Goal: Task Accomplishment & Management: Use online tool/utility

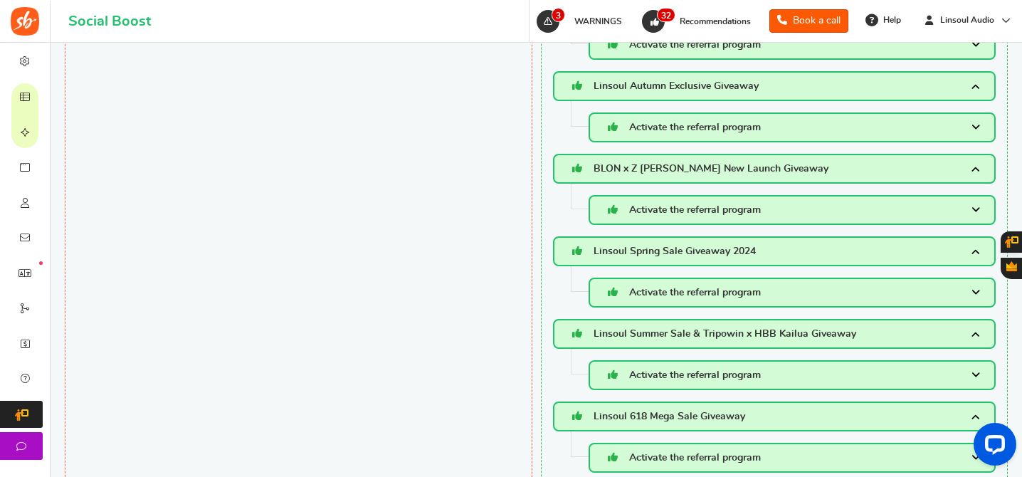
scroll to position [2006, 0]
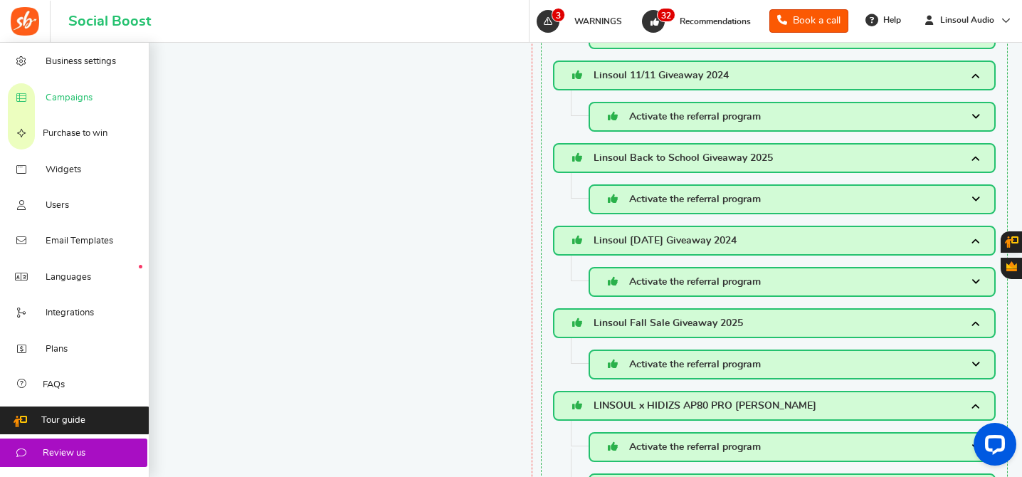
click at [72, 91] on link "Campaigns" at bounding box center [75, 97] width 150 height 36
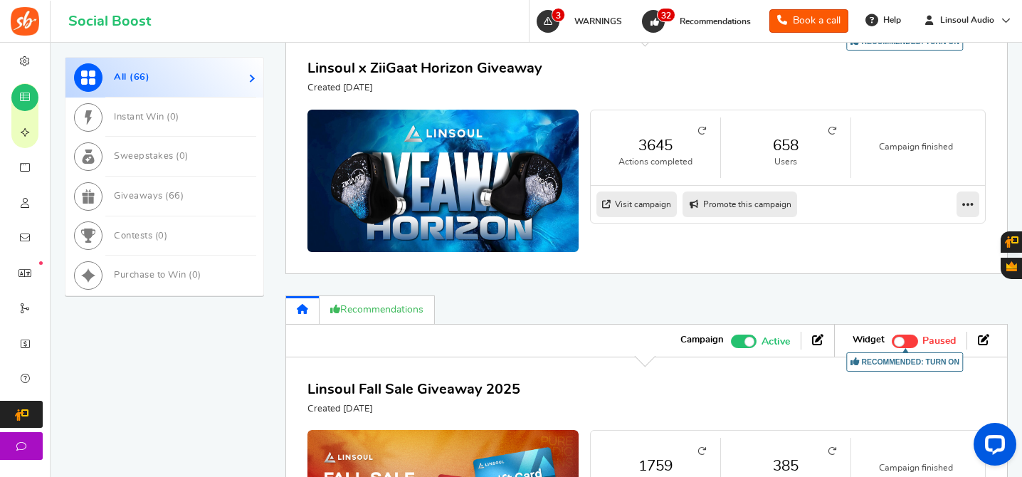
scroll to position [1524, 0]
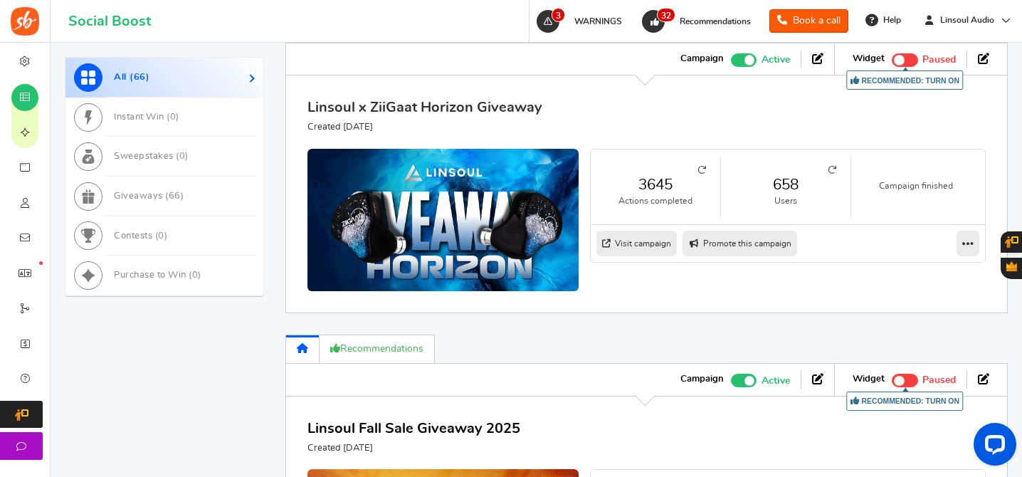
click at [477, 102] on link "Linsoul x ZiiGaat Horizon Giveaway" at bounding box center [425, 107] width 235 height 14
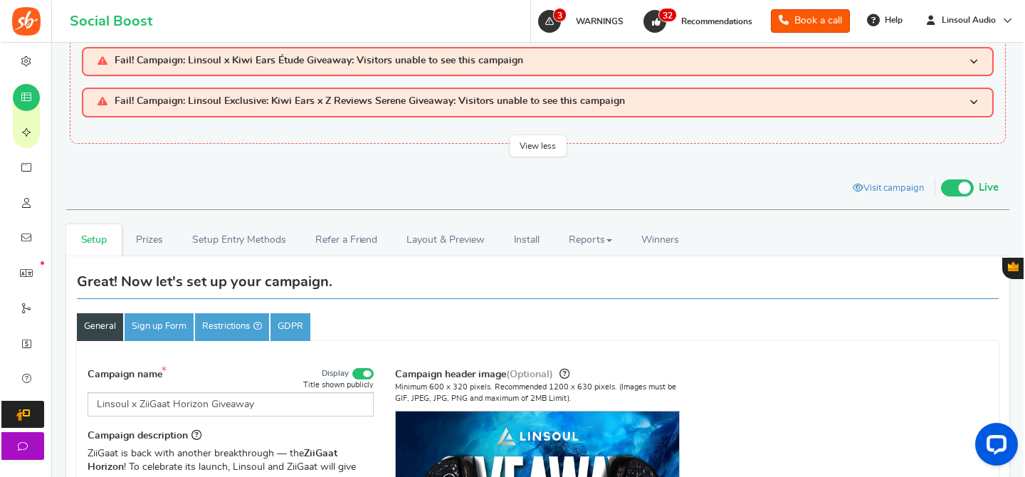
scroll to position [100, 0]
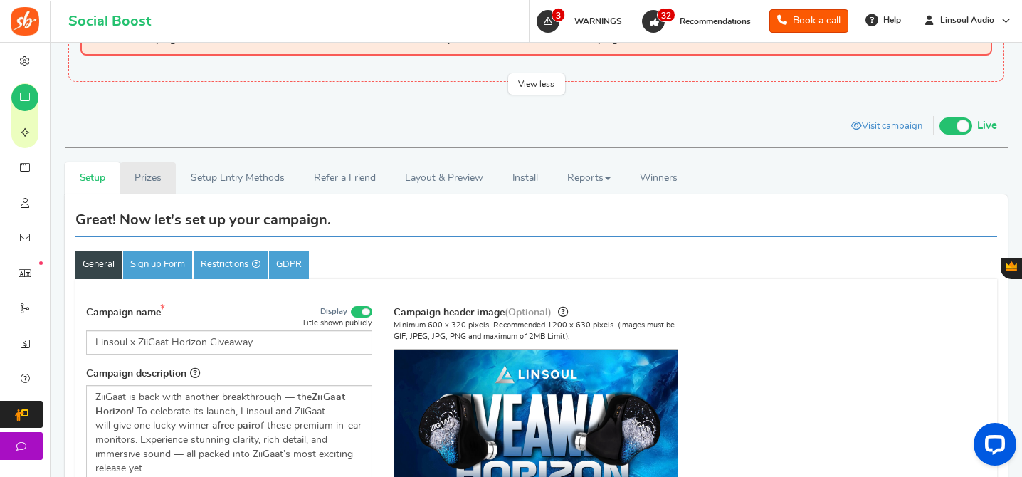
click at [142, 186] on link "Prizes" at bounding box center [148, 178] width 56 height 32
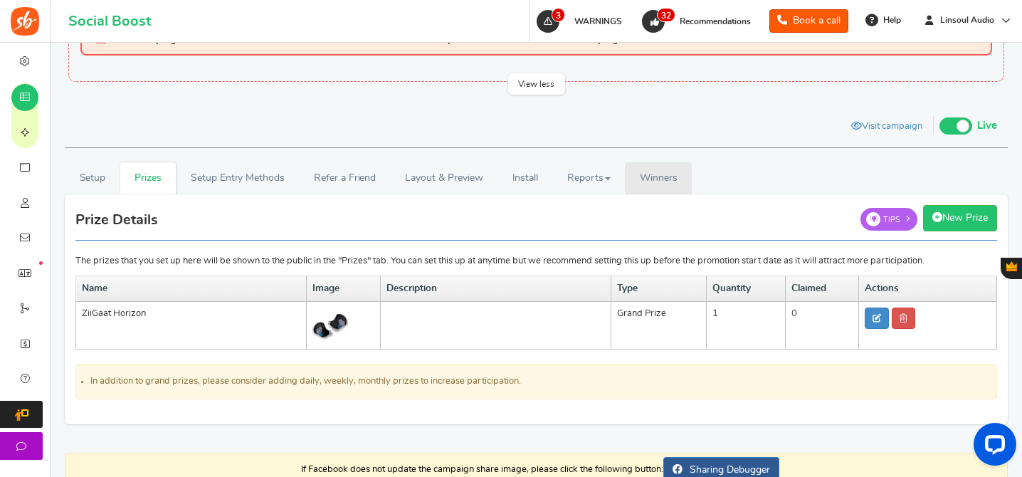
click at [669, 176] on span "Winners" at bounding box center [659, 178] width 38 height 10
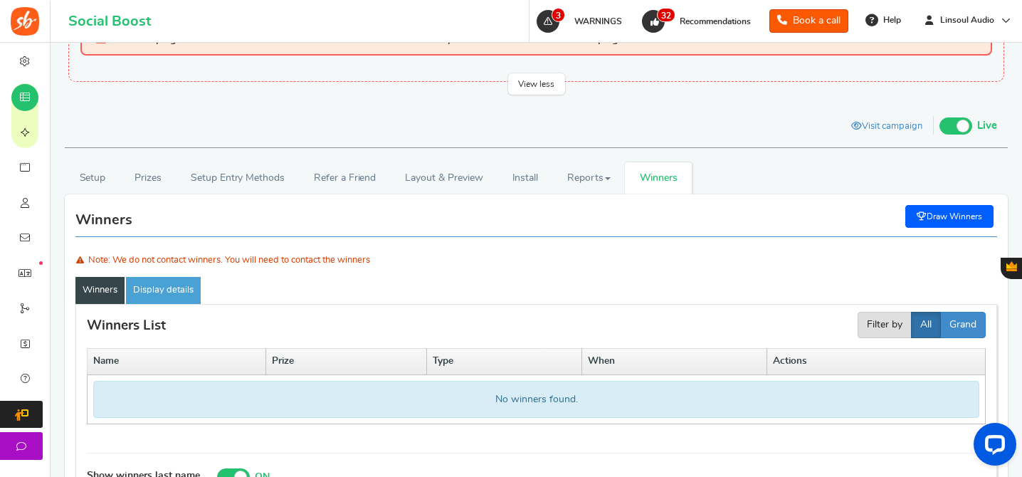
click at [941, 209] on link "Draw Winners" at bounding box center [950, 216] width 88 height 23
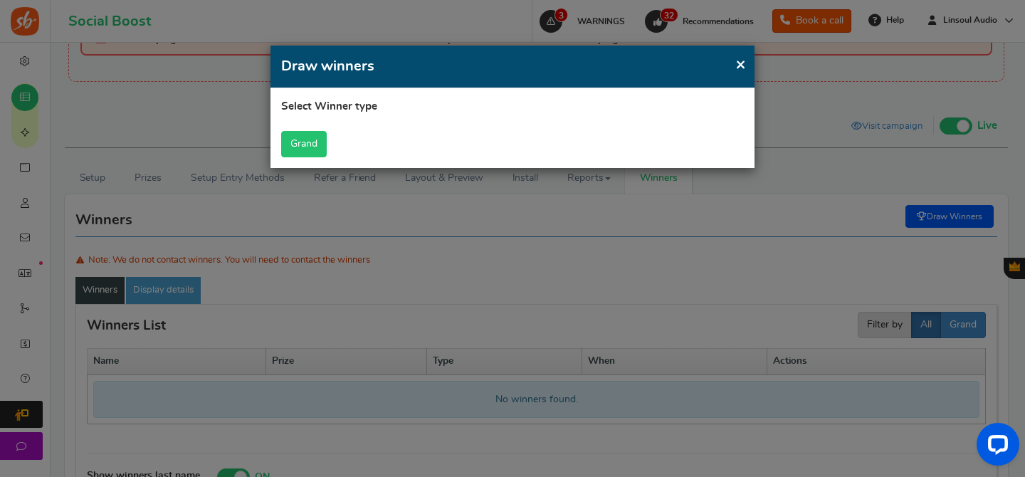
click at [290, 143] on button "Grand" at bounding box center [304, 144] width 46 height 26
select select "all"
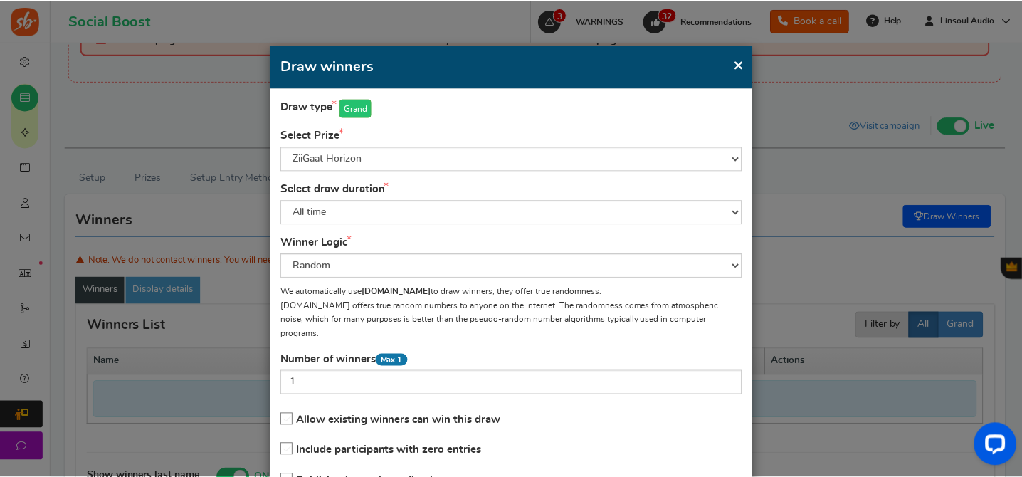
scroll to position [100, 0]
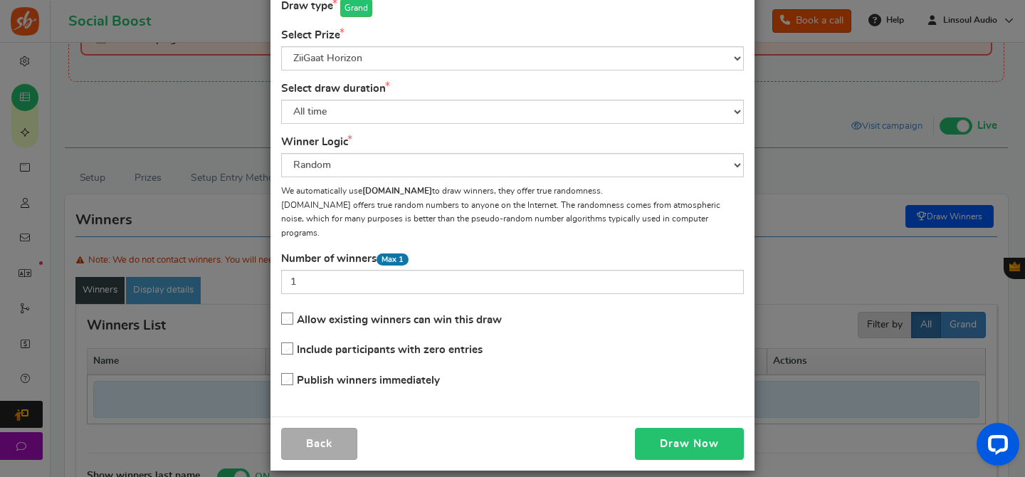
click at [663, 428] on button "Draw Now" at bounding box center [689, 444] width 109 height 32
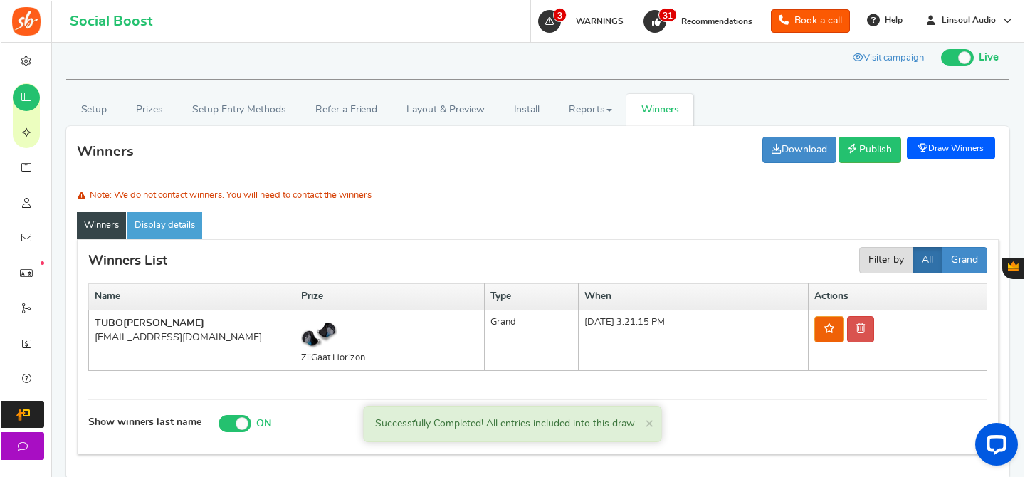
scroll to position [201, 0]
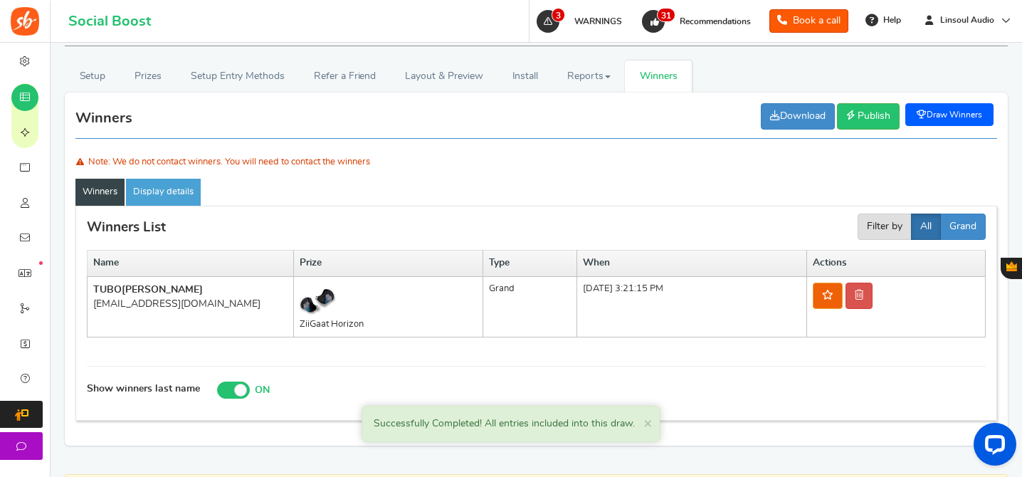
click at [173, 303] on div "[EMAIL_ADDRESS][DOMAIN_NAME]" at bounding box center [190, 304] width 194 height 14
click at [162, 307] on div "[EMAIL_ADDRESS][DOMAIN_NAME]" at bounding box center [190, 304] width 194 height 14
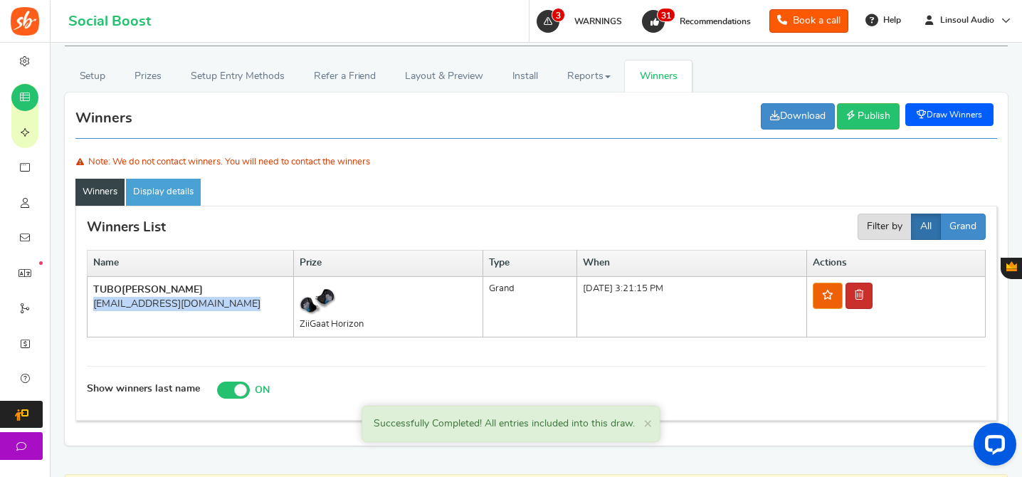
click at [872, 303] on link at bounding box center [859, 296] width 27 height 26
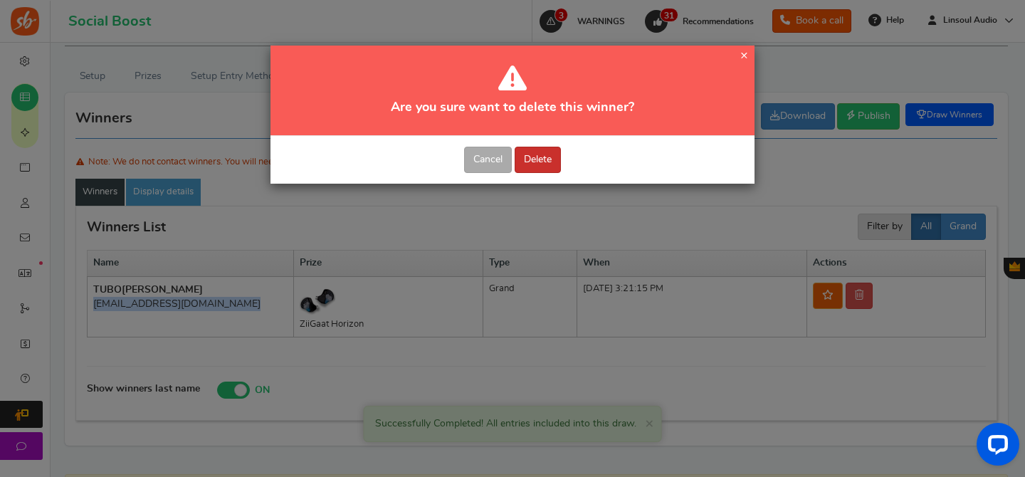
click at [539, 159] on button "Delete" at bounding box center [538, 160] width 46 height 26
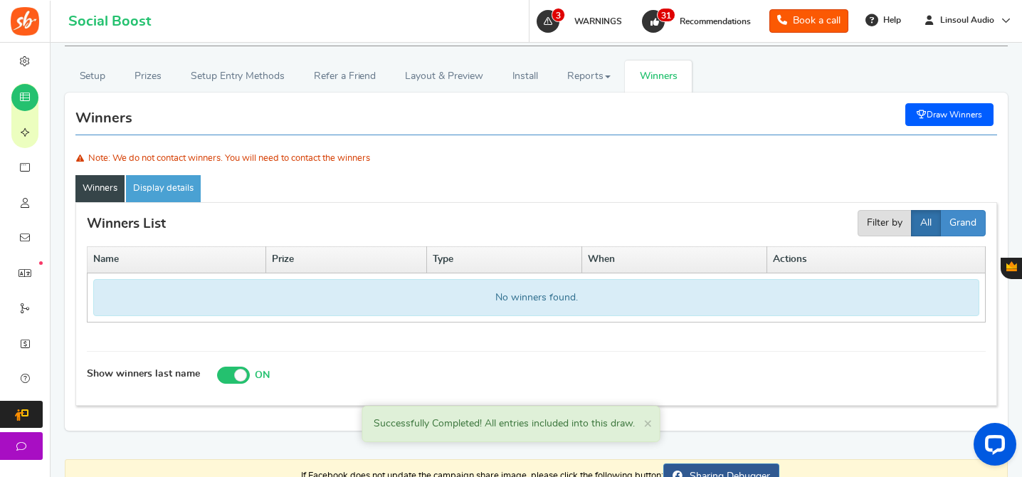
click at [962, 115] on link "Draw Winners" at bounding box center [950, 114] width 88 height 23
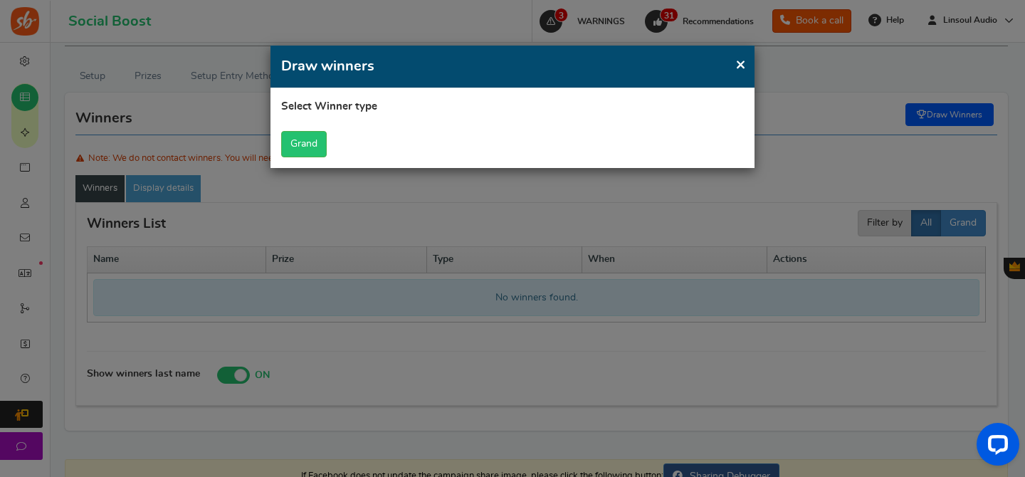
scroll to position [0, 0]
click at [302, 142] on button "Grand" at bounding box center [304, 144] width 46 height 26
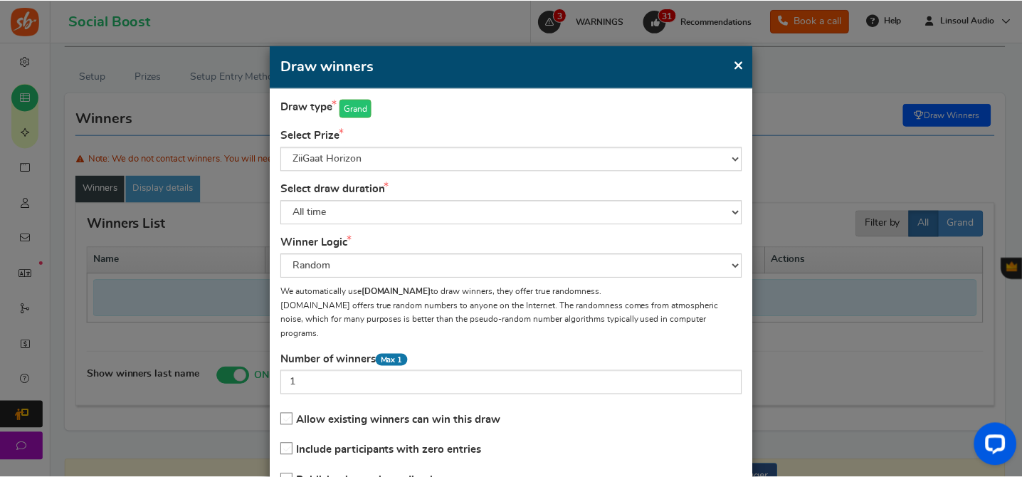
scroll to position [100, 0]
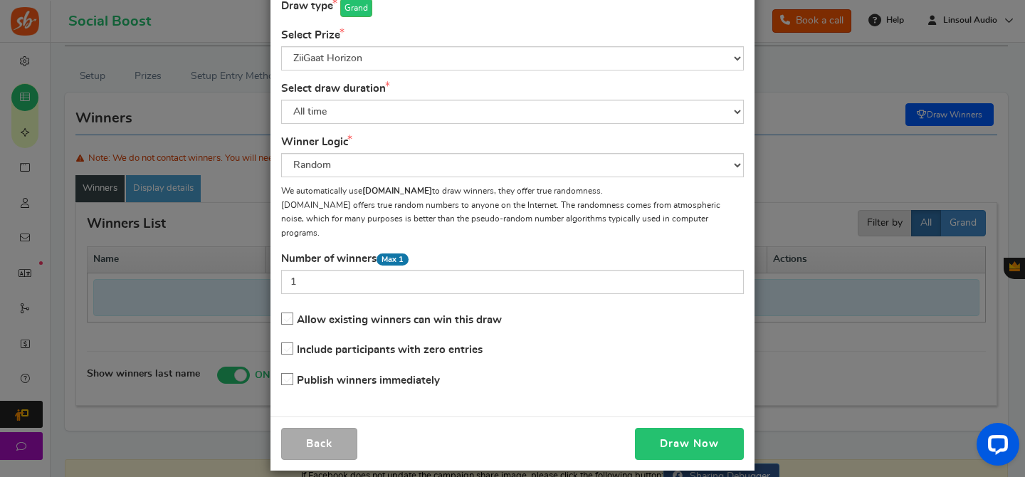
click at [688, 428] on button "Draw Now" at bounding box center [689, 444] width 109 height 32
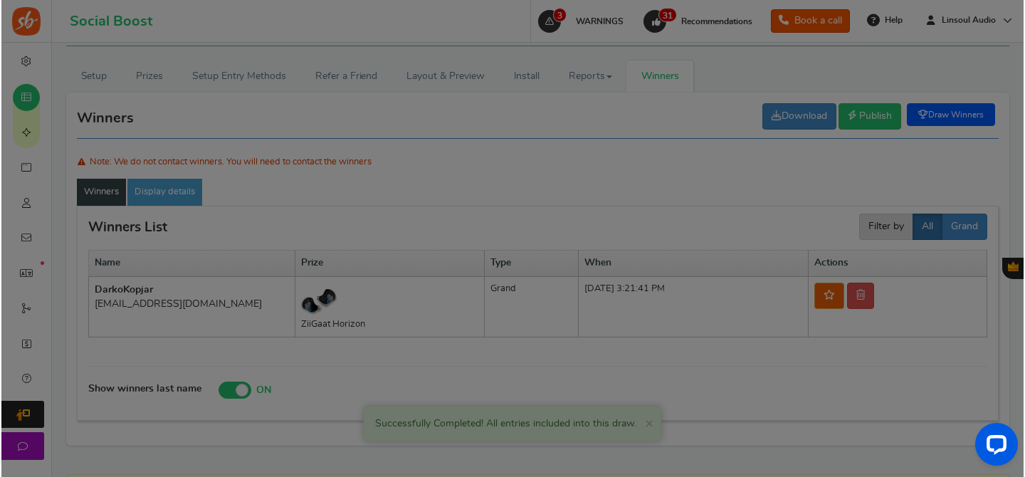
scroll to position [76, 0]
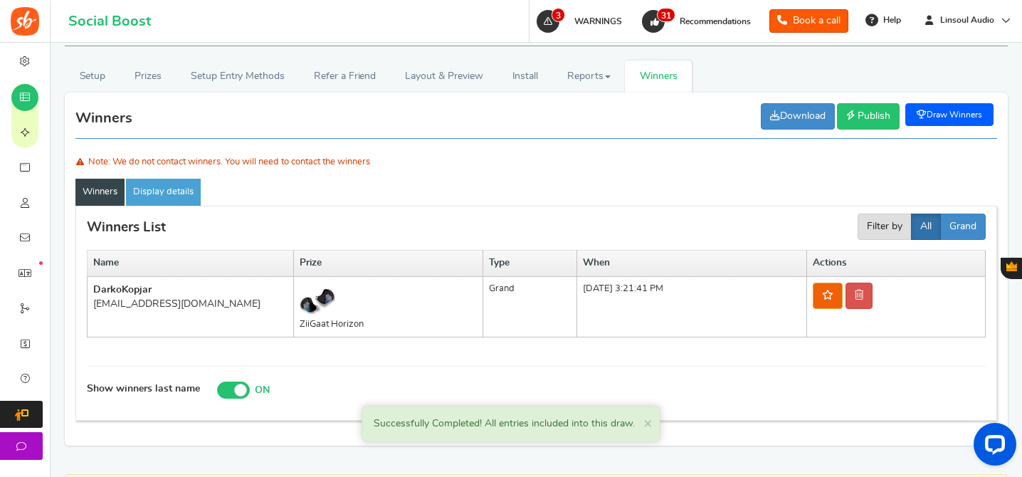
click at [184, 308] on div "[EMAIL_ADDRESS][DOMAIN_NAME]" at bounding box center [190, 304] width 194 height 14
copy tr "[EMAIL_ADDRESS][DOMAIN_NAME]"
click at [873, 296] on link at bounding box center [859, 296] width 27 height 26
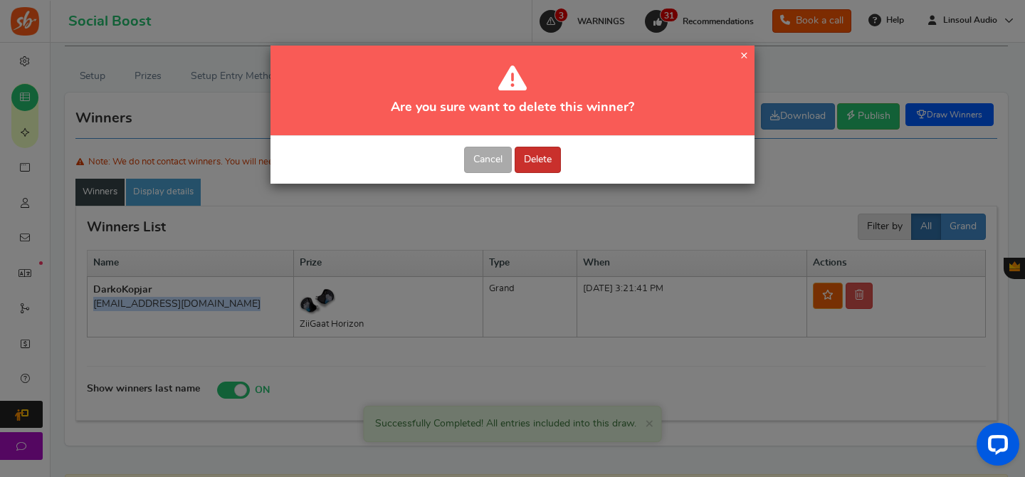
click at [534, 159] on button "Delete" at bounding box center [538, 160] width 46 height 26
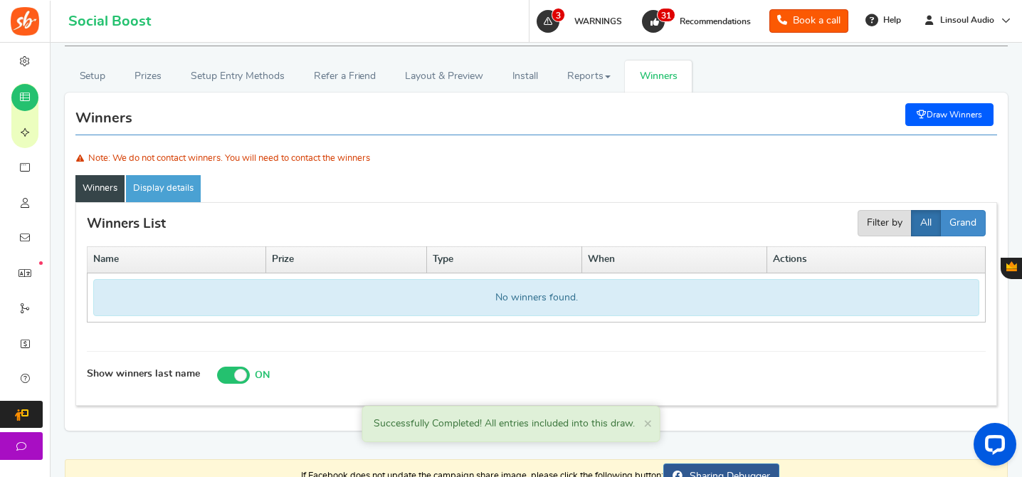
click at [933, 113] on link "Draw Winners" at bounding box center [950, 114] width 88 height 23
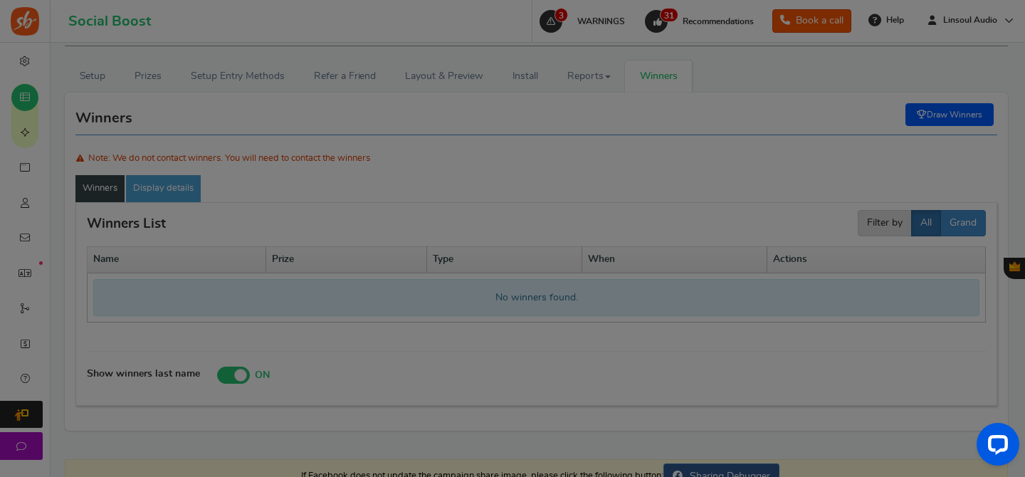
scroll to position [0, 0]
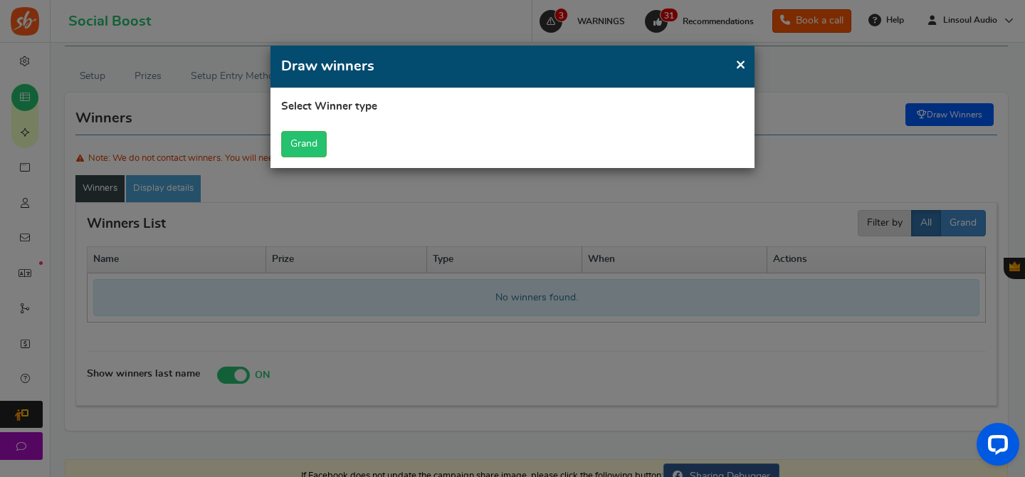
click at [327, 136] on section "Select Winner type Warning! No prize found, Please add more prizes before do dr…" at bounding box center [512, 128] width 463 height 59
click at [307, 143] on button "Grand" at bounding box center [304, 144] width 46 height 26
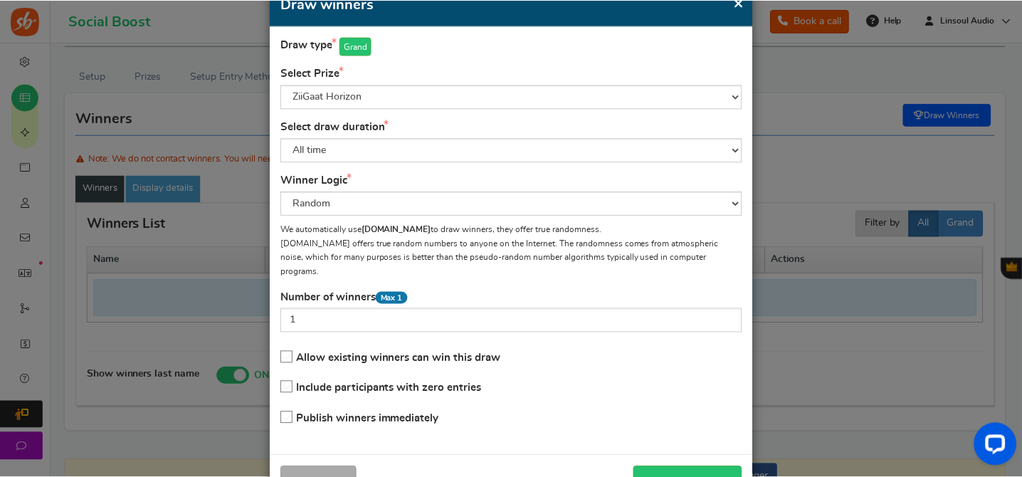
scroll to position [100, 0]
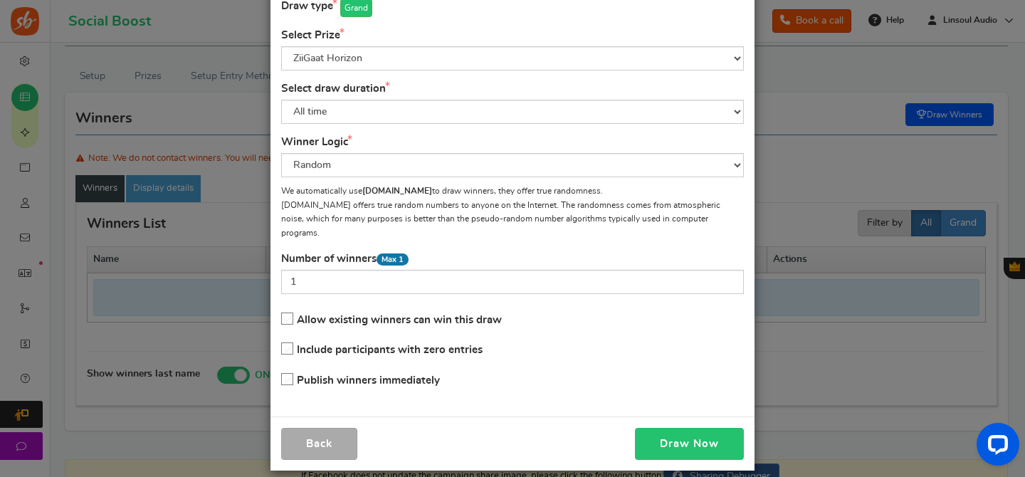
click at [718, 434] on button "Draw Now" at bounding box center [689, 444] width 109 height 32
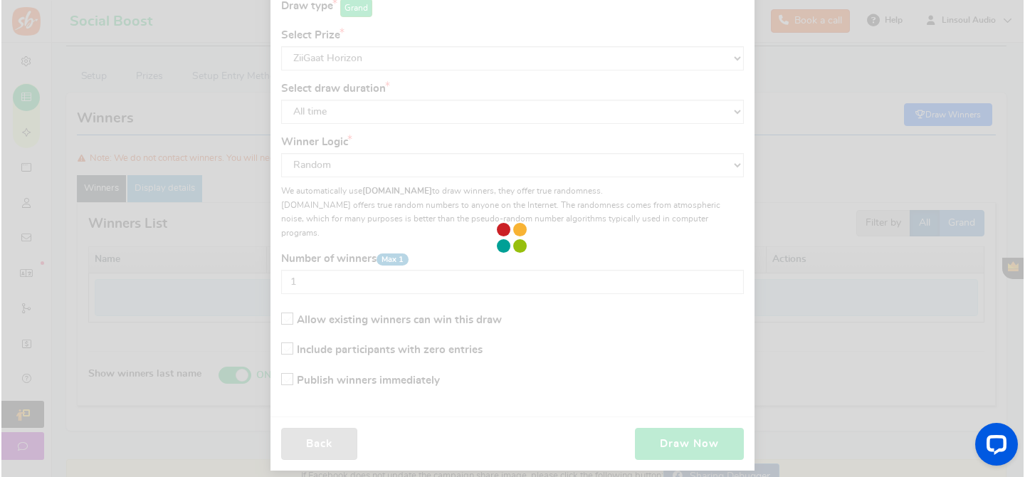
scroll to position [76, 0]
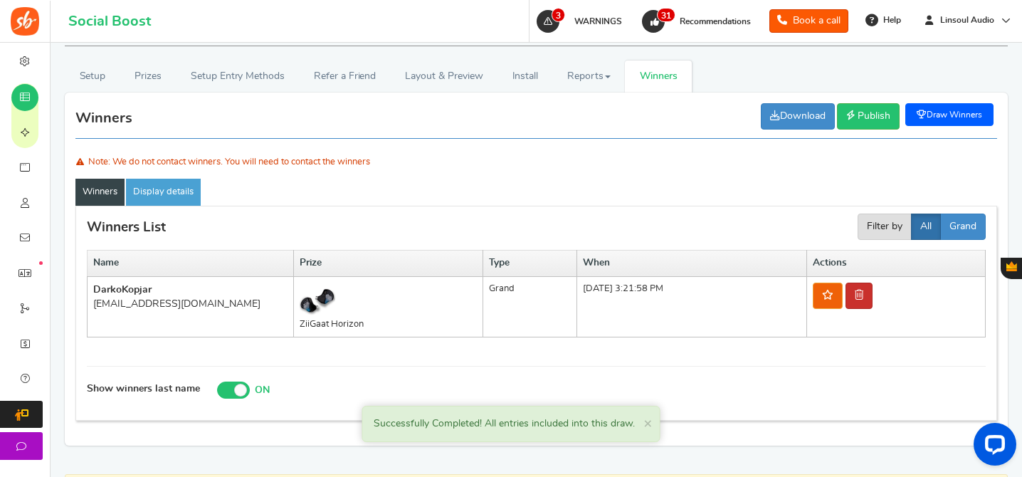
click at [871, 304] on link at bounding box center [859, 296] width 27 height 26
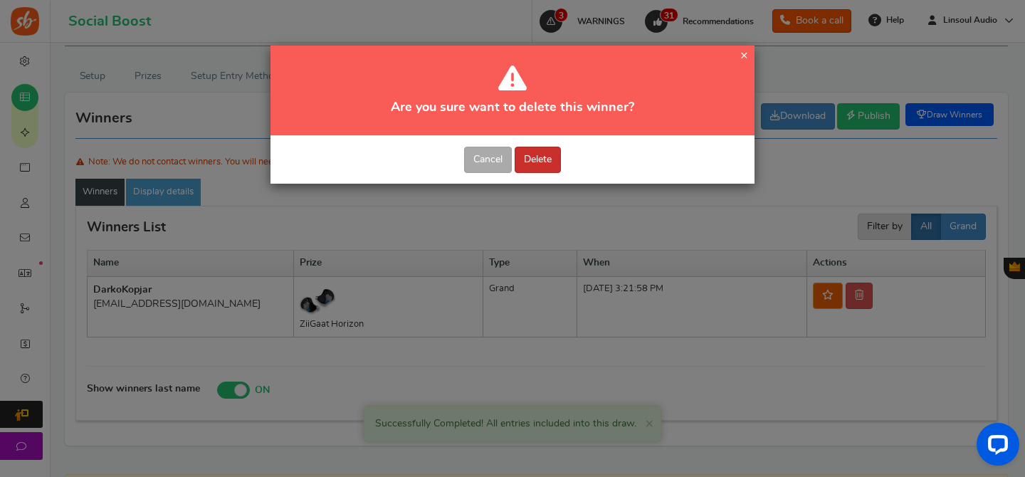
click at [540, 158] on button "Delete" at bounding box center [538, 160] width 46 height 26
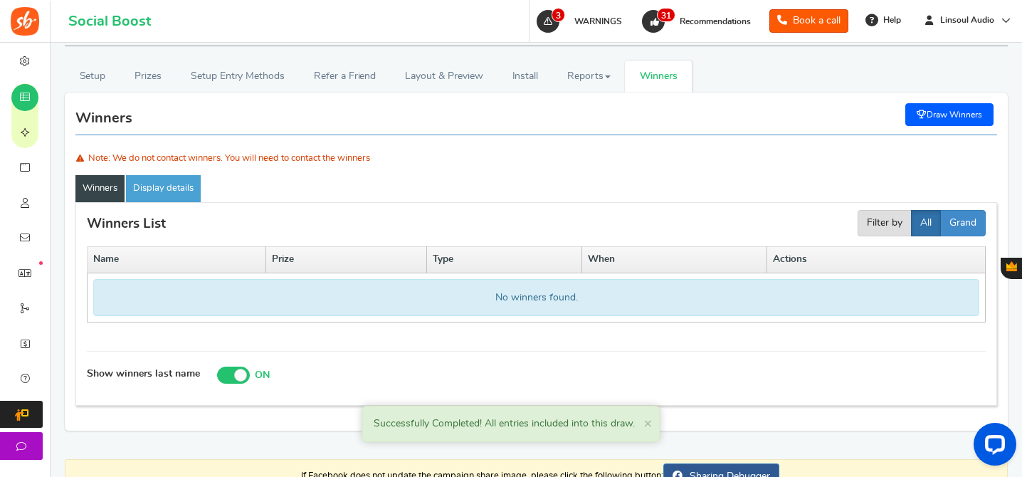
click at [935, 106] on link "Draw Winners" at bounding box center [950, 114] width 88 height 23
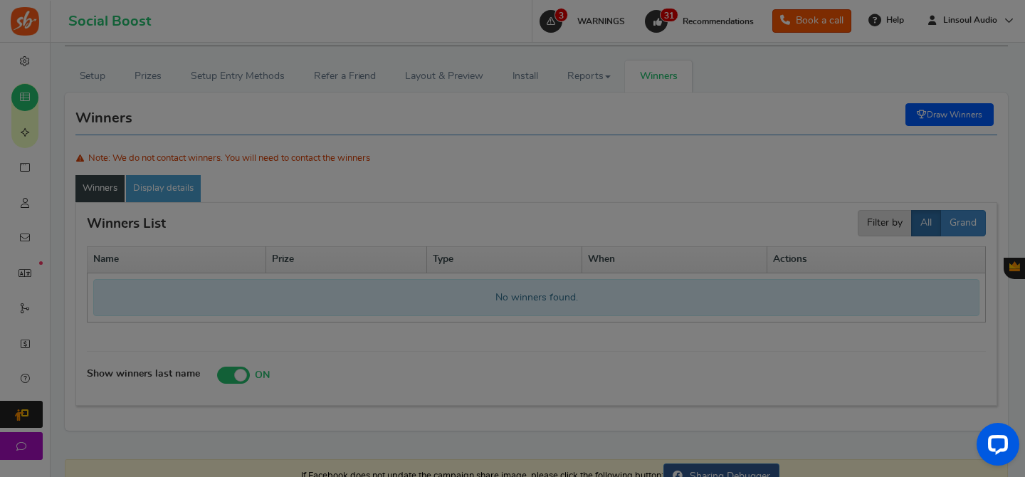
scroll to position [0, 0]
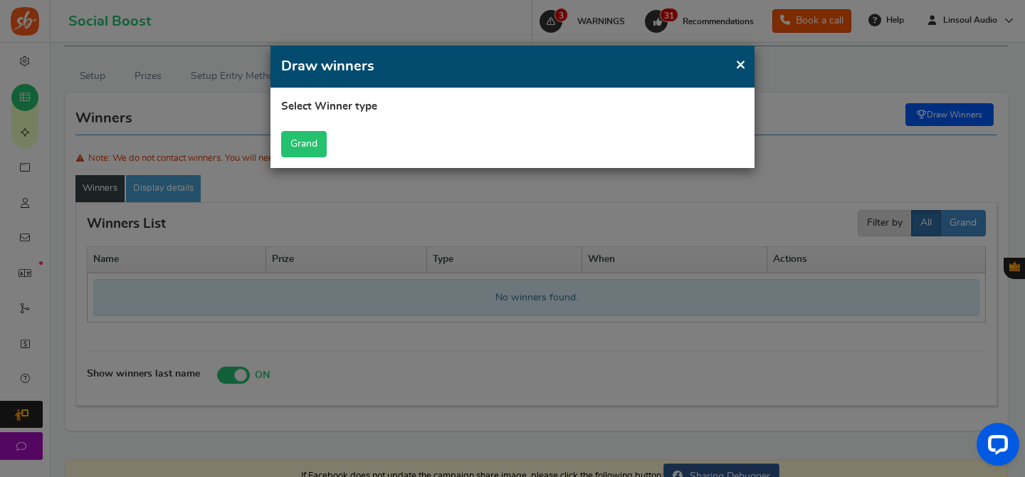
click at [302, 145] on button "Grand" at bounding box center [304, 144] width 46 height 26
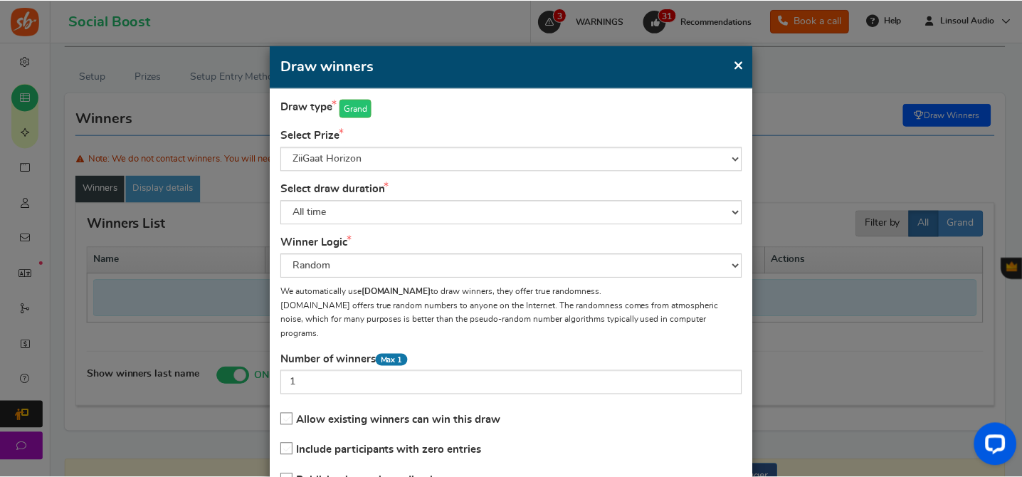
scroll to position [100, 0]
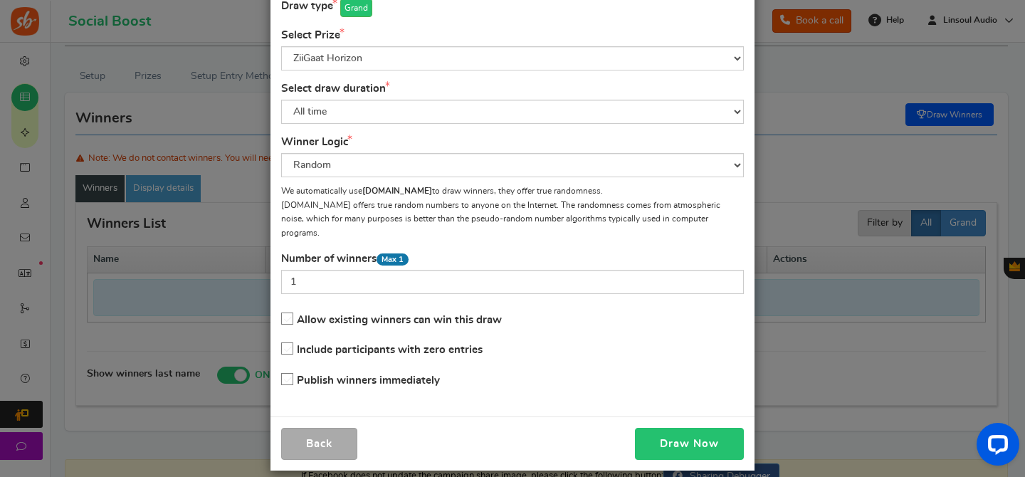
click at [681, 428] on button "Draw Now" at bounding box center [689, 444] width 109 height 32
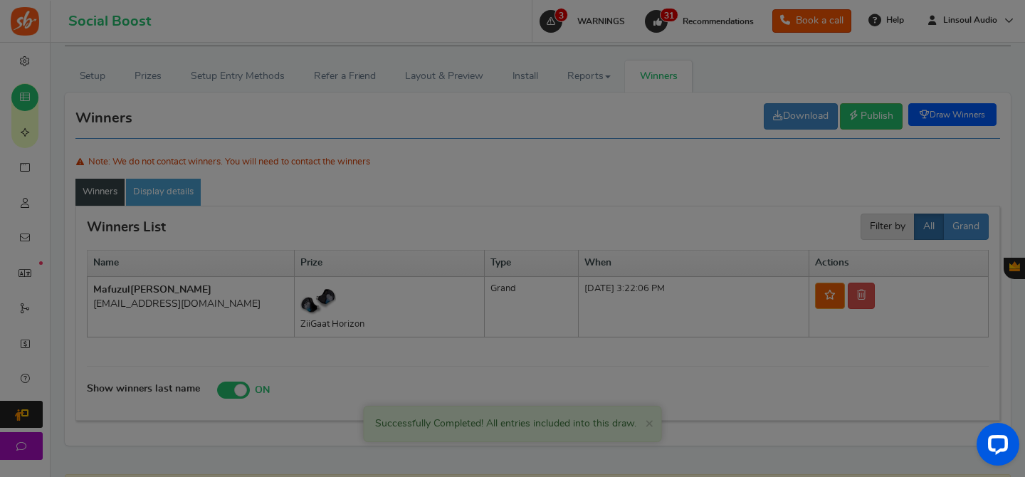
scroll to position [76, 0]
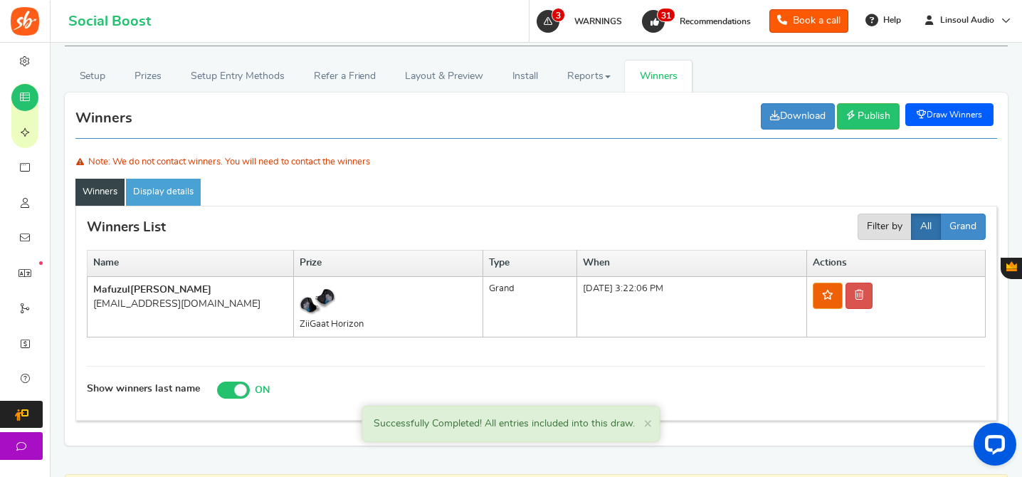
click at [195, 302] on div "[EMAIL_ADDRESS][DOMAIN_NAME]" at bounding box center [190, 304] width 194 height 14
copy tr "[EMAIL_ADDRESS][DOMAIN_NAME]"
click at [873, 293] on link at bounding box center [859, 296] width 27 height 26
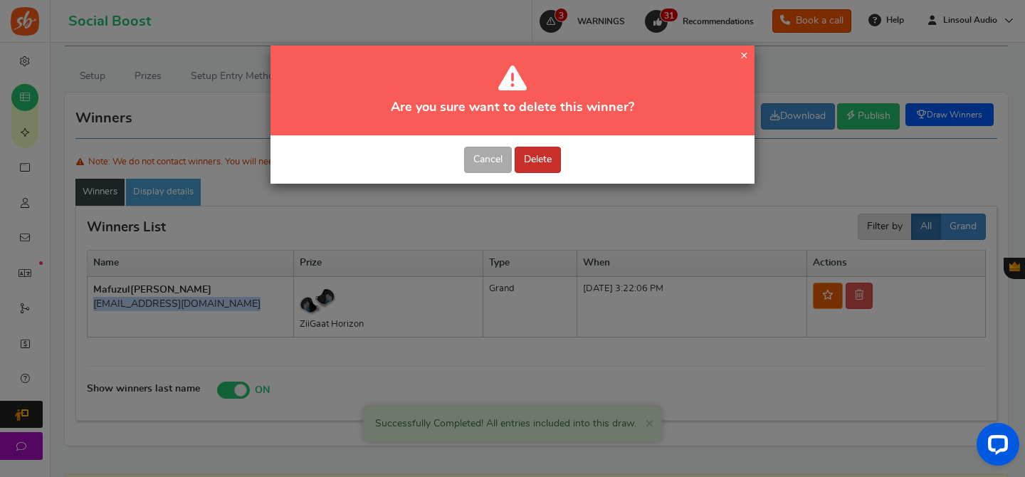
click at [531, 152] on button "Delete" at bounding box center [538, 160] width 46 height 26
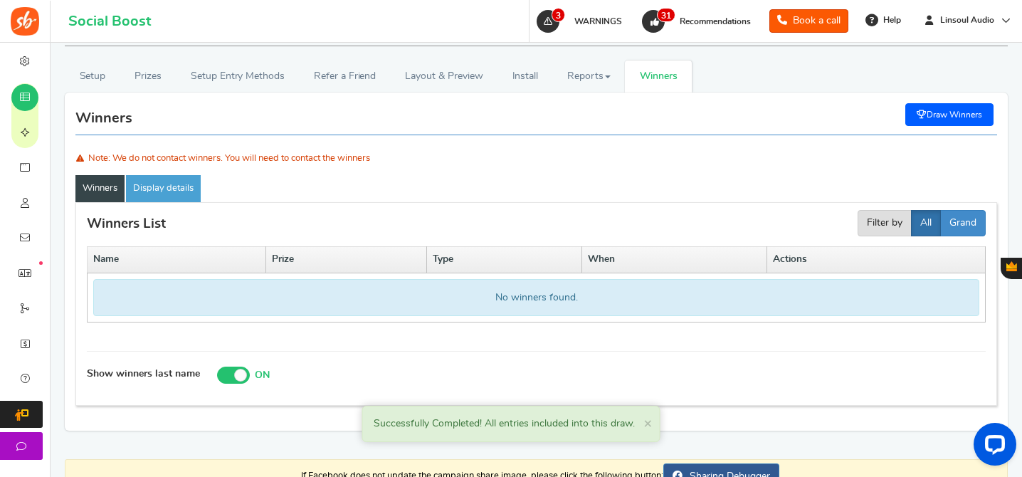
click at [945, 112] on link "Draw Winners" at bounding box center [950, 114] width 88 height 23
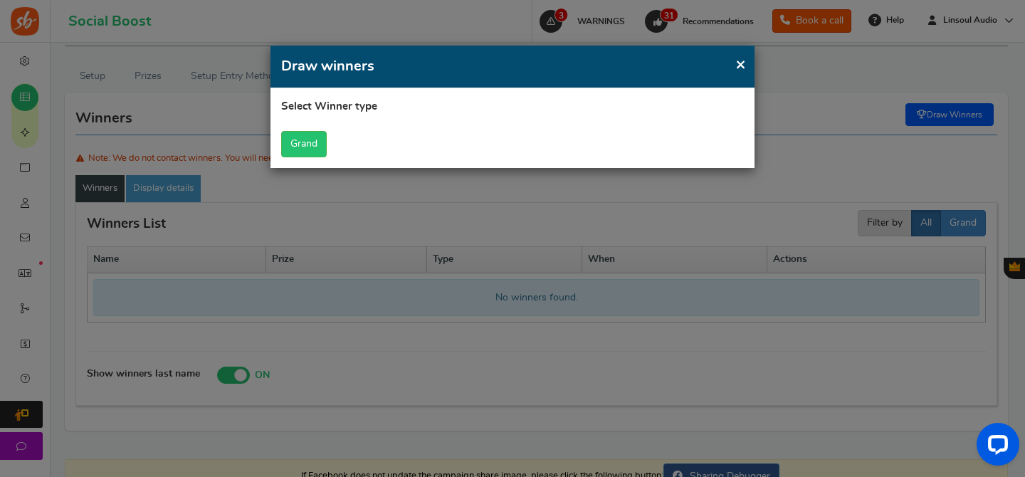
scroll to position [0, 0]
click at [300, 138] on button "Grand" at bounding box center [304, 144] width 46 height 26
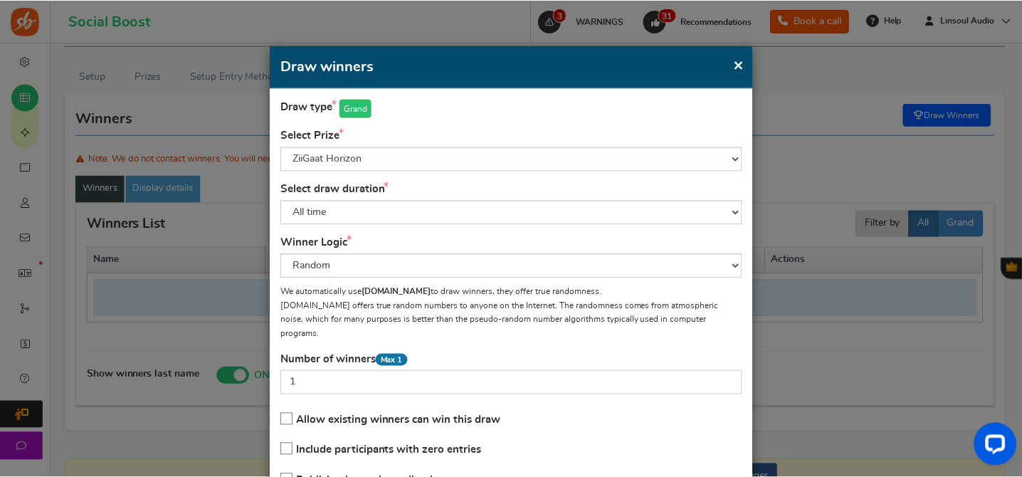
scroll to position [100, 0]
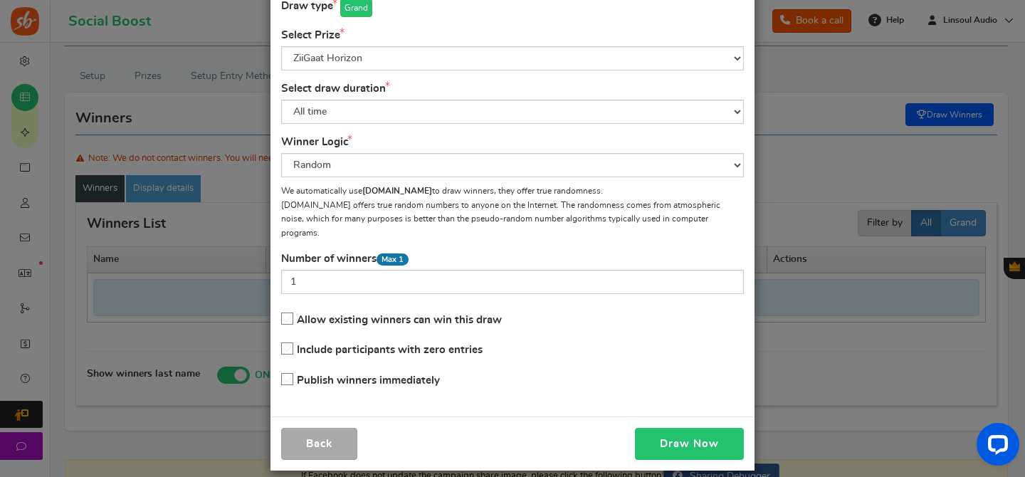
click at [687, 428] on button "Draw Now" at bounding box center [689, 444] width 109 height 32
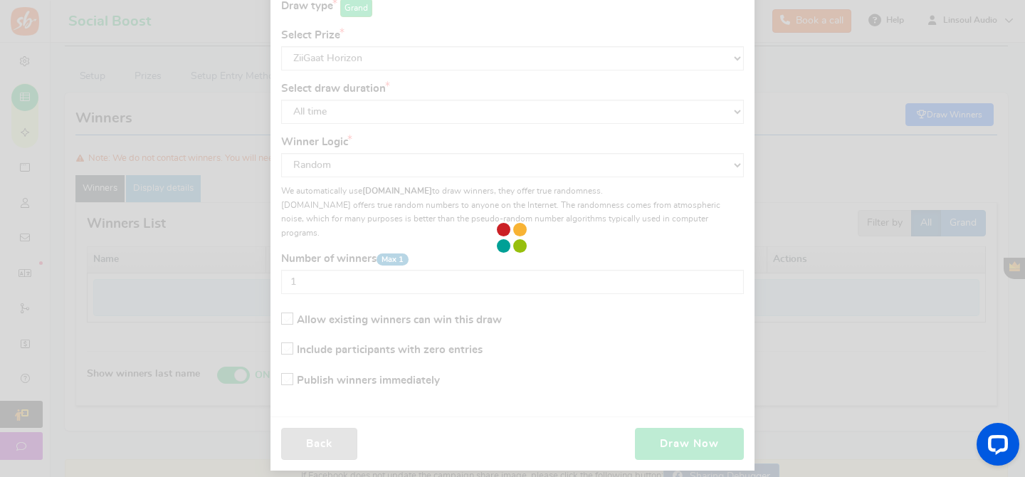
scroll to position [76, 0]
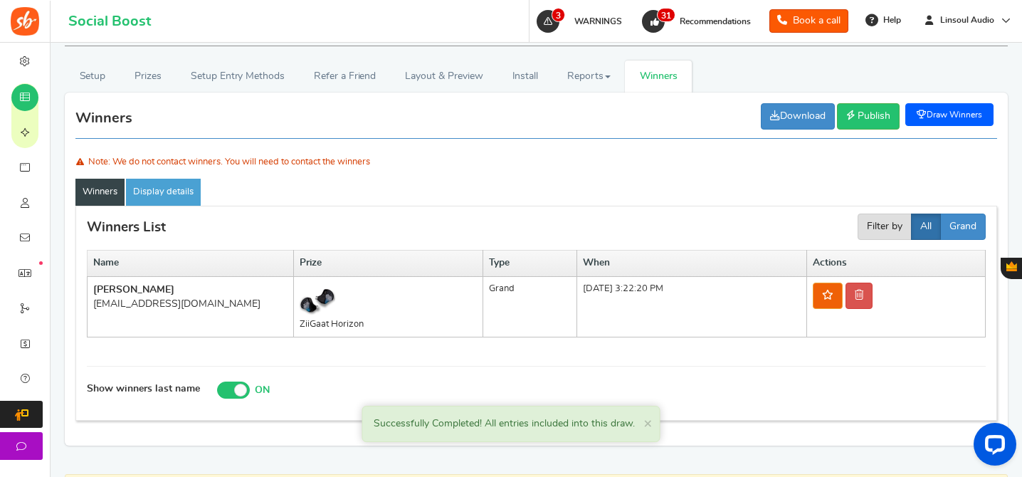
click at [185, 303] on div "[EMAIL_ADDRESS][DOMAIN_NAME]" at bounding box center [190, 304] width 194 height 14
copy tr "[EMAIL_ADDRESS][DOMAIN_NAME]"
click at [864, 293] on icon at bounding box center [859, 295] width 9 height 10
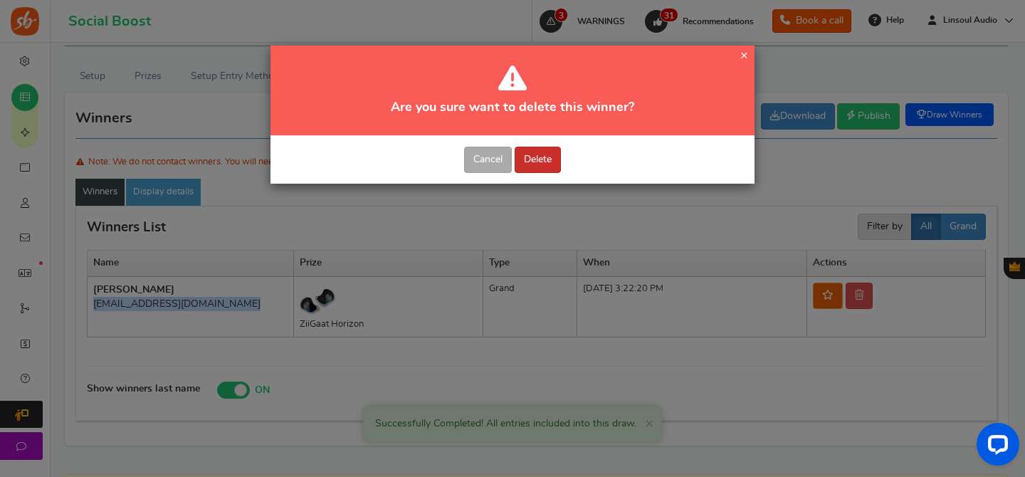
click at [539, 162] on button "Delete" at bounding box center [538, 160] width 46 height 26
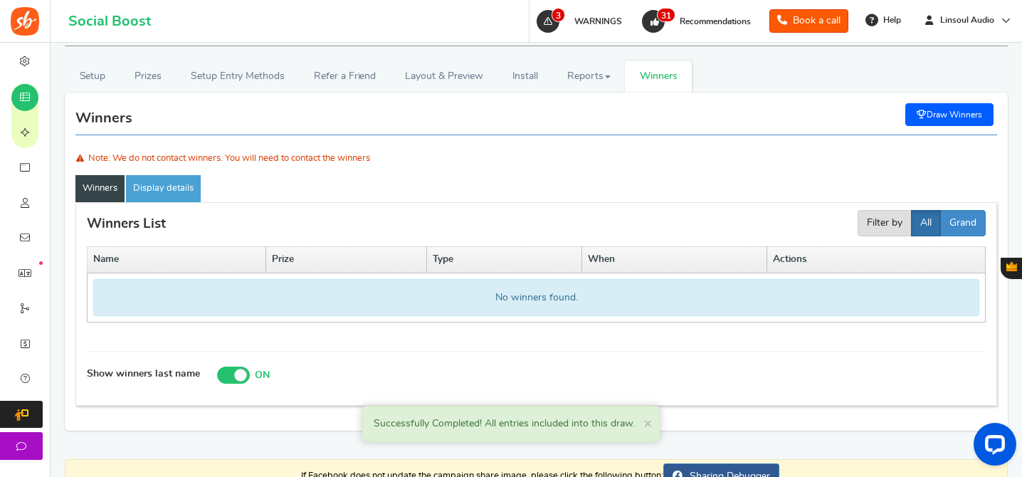
click at [983, 105] on link "Draw Winners" at bounding box center [950, 114] width 88 height 23
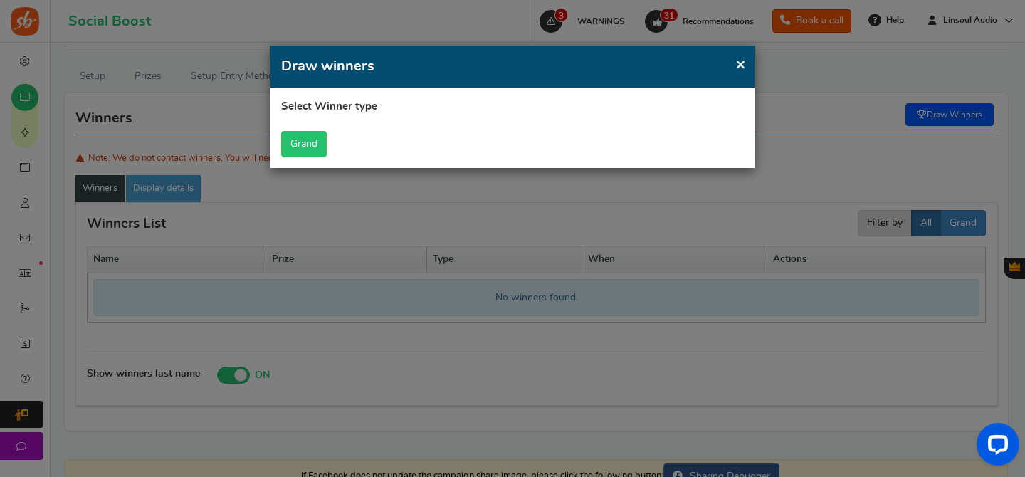
scroll to position [0, 0]
click at [299, 150] on button "Grand" at bounding box center [304, 144] width 46 height 26
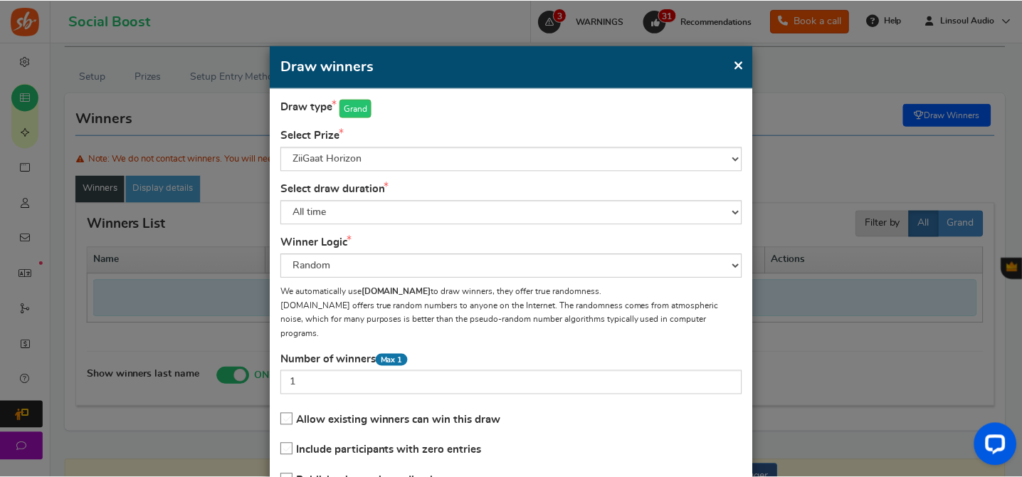
scroll to position [100, 0]
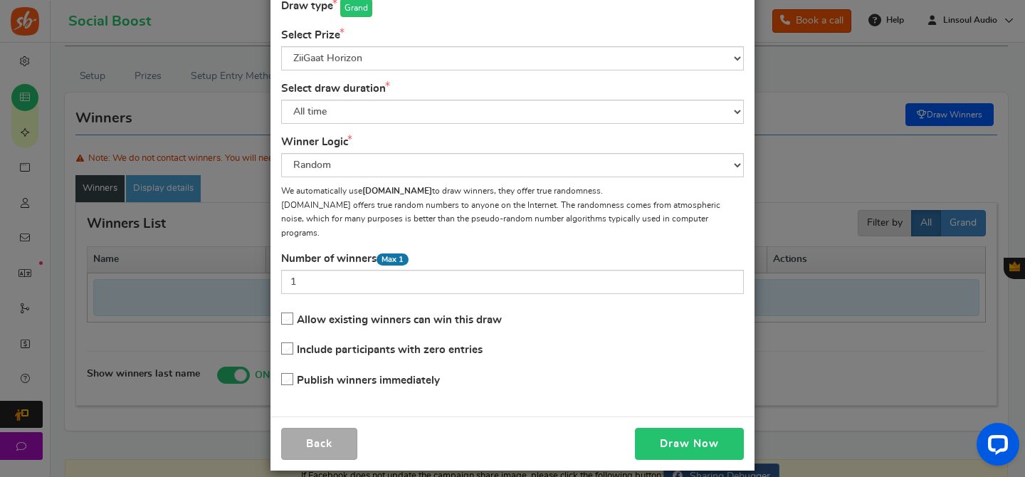
click at [689, 434] on button "Draw Now" at bounding box center [689, 444] width 109 height 32
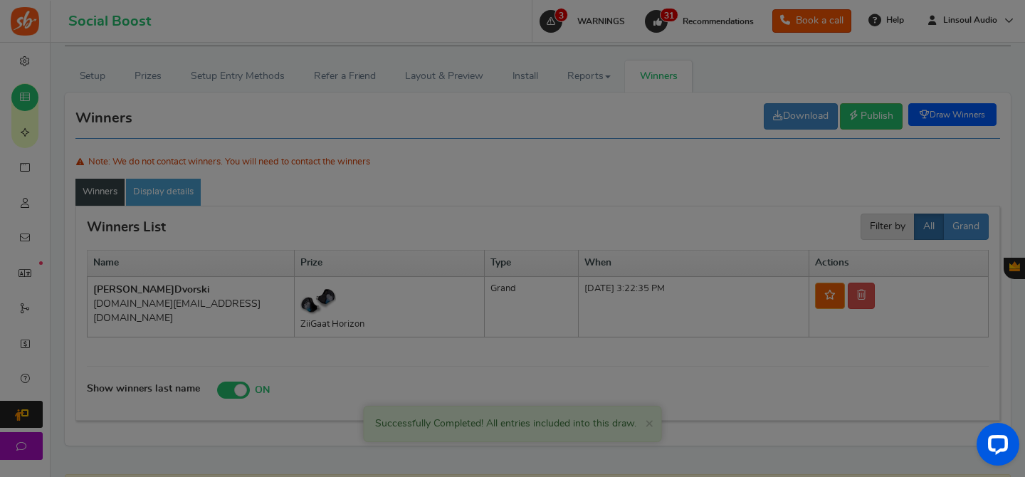
scroll to position [76, 0]
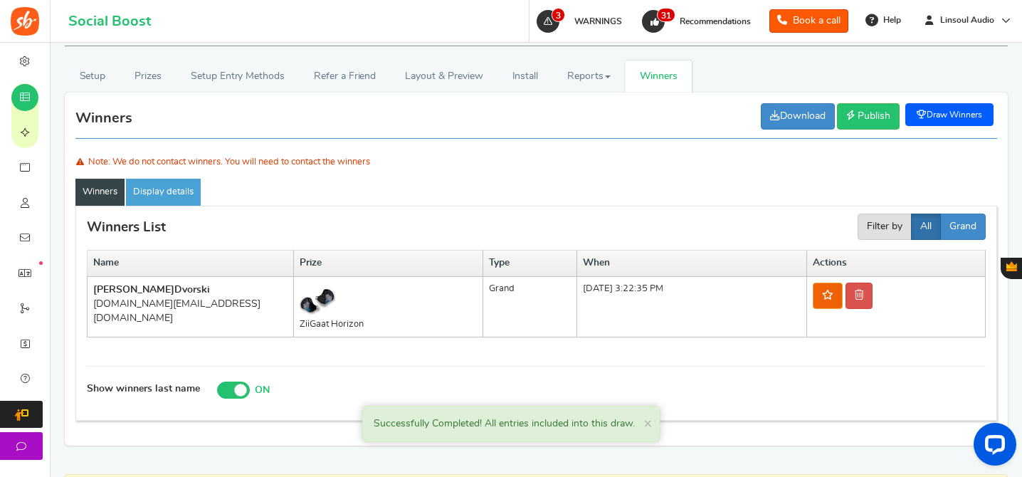
click at [162, 297] on div "[DOMAIN_NAME][EMAIL_ADDRESS][DOMAIN_NAME]" at bounding box center [190, 311] width 194 height 28
copy tr "[DOMAIN_NAME][EMAIL_ADDRESS][DOMAIN_NAME]"
click at [864, 299] on icon at bounding box center [859, 295] width 9 height 10
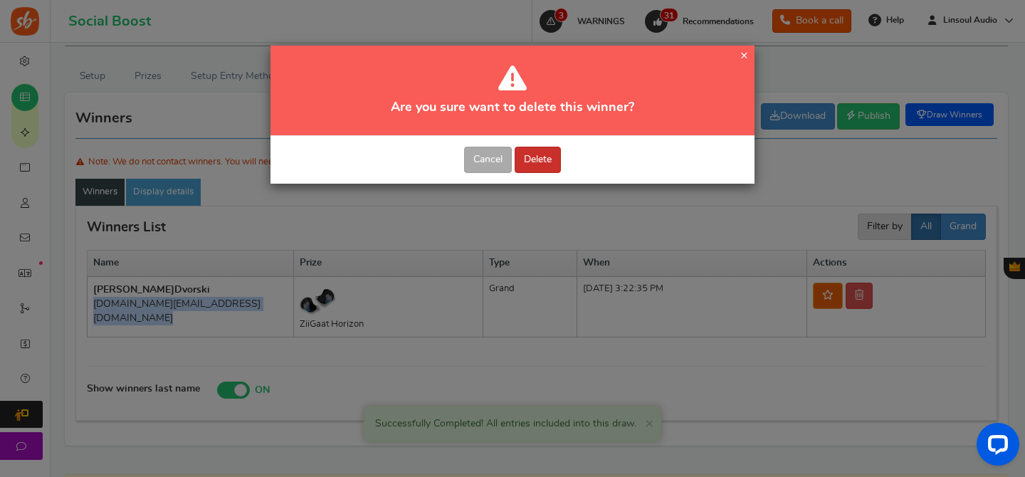
click at [547, 149] on button "Delete" at bounding box center [538, 160] width 46 height 26
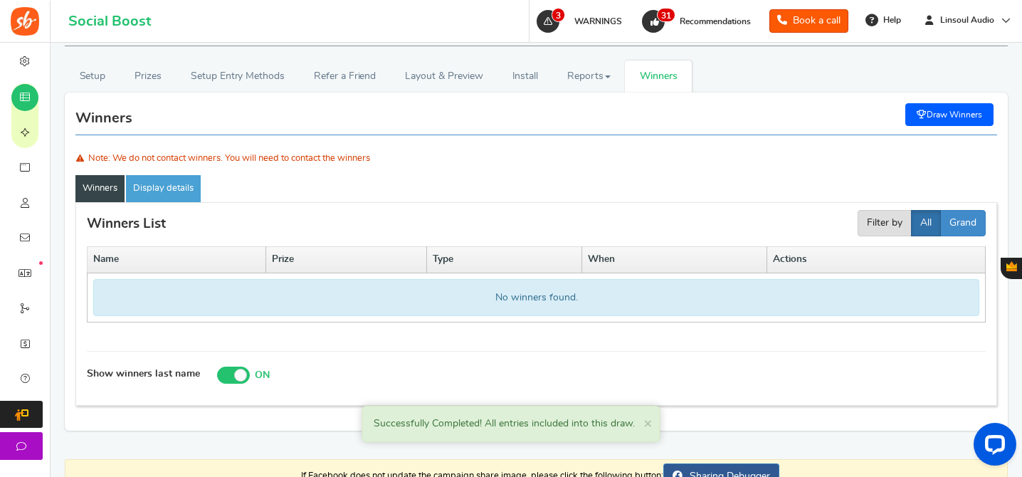
click at [978, 115] on link "Draw Winners" at bounding box center [950, 114] width 88 height 23
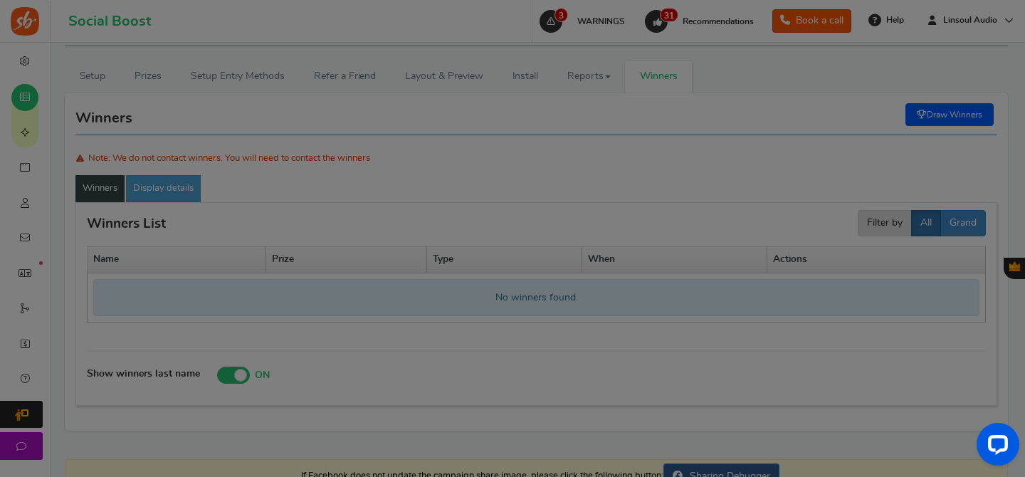
scroll to position [0, 0]
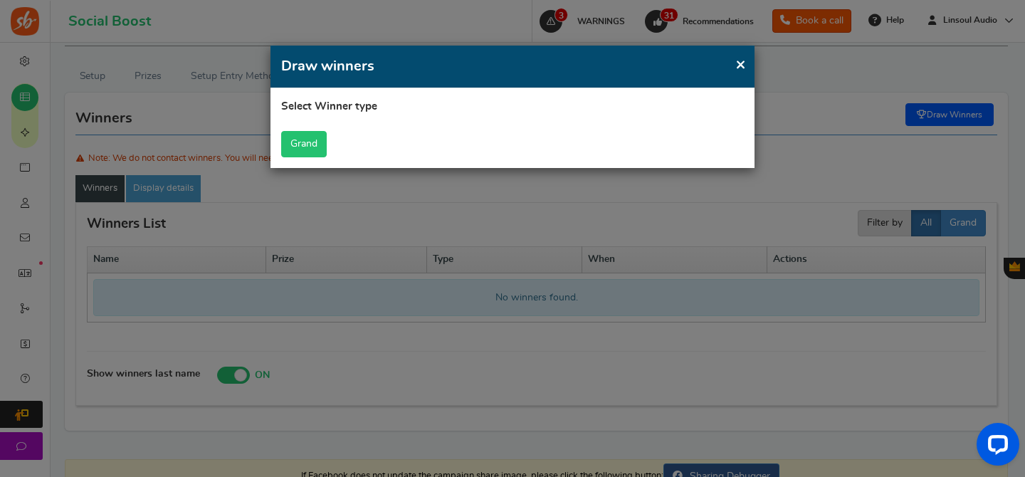
click at [301, 147] on button "Grand" at bounding box center [304, 144] width 46 height 26
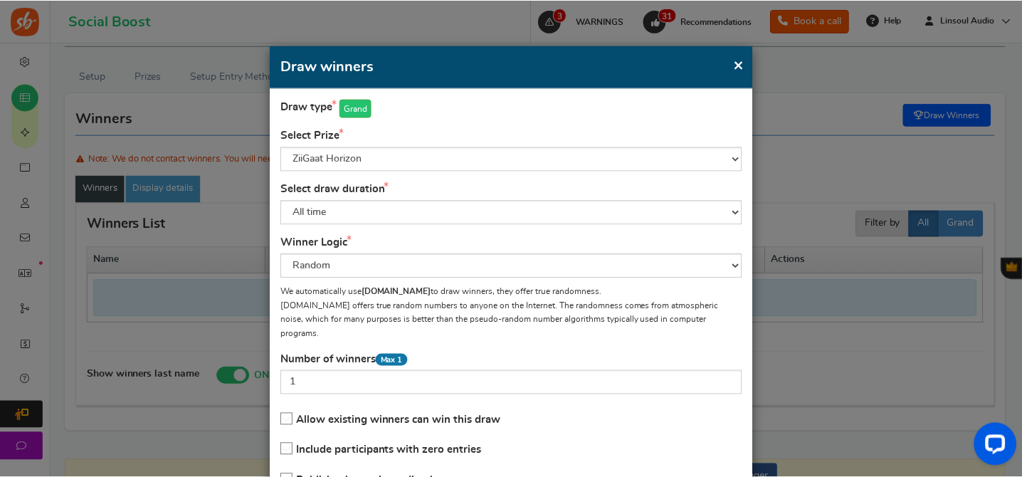
scroll to position [100, 0]
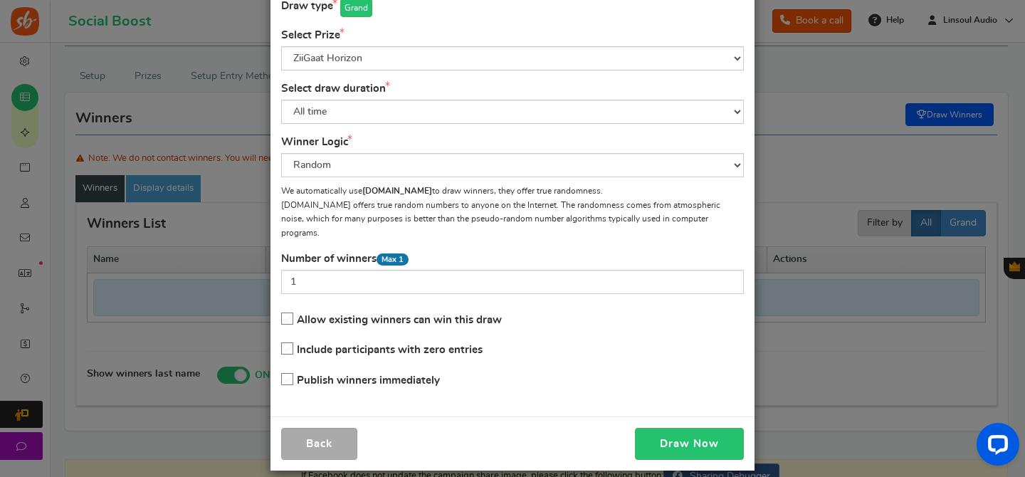
click at [668, 445] on div "Back Draw Now" at bounding box center [513, 443] width 484 height 54
click at [688, 438] on button "Draw Now" at bounding box center [689, 444] width 109 height 32
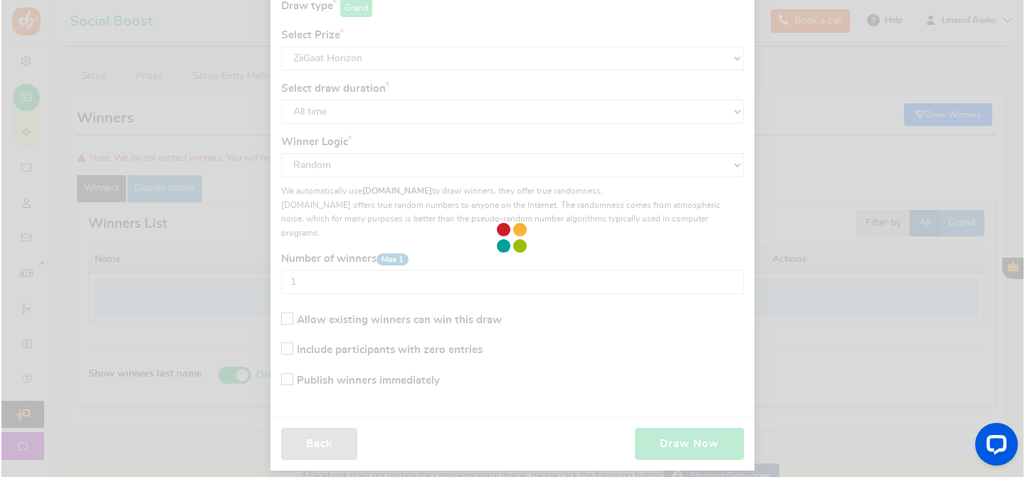
scroll to position [76, 0]
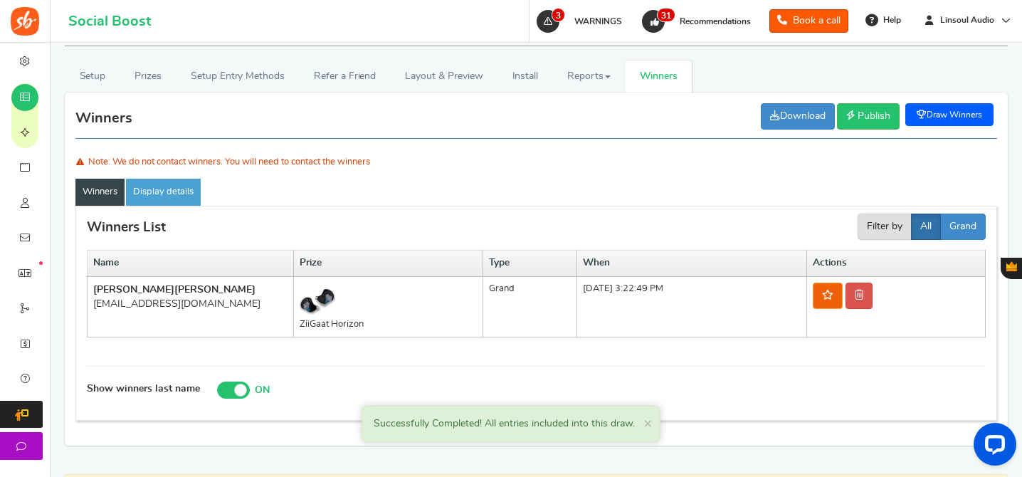
click at [154, 305] on div "[EMAIL_ADDRESS][DOMAIN_NAME]" at bounding box center [190, 304] width 194 height 14
copy tr "[EMAIL_ADDRESS][DOMAIN_NAME]"
click at [873, 283] on link at bounding box center [859, 296] width 27 height 26
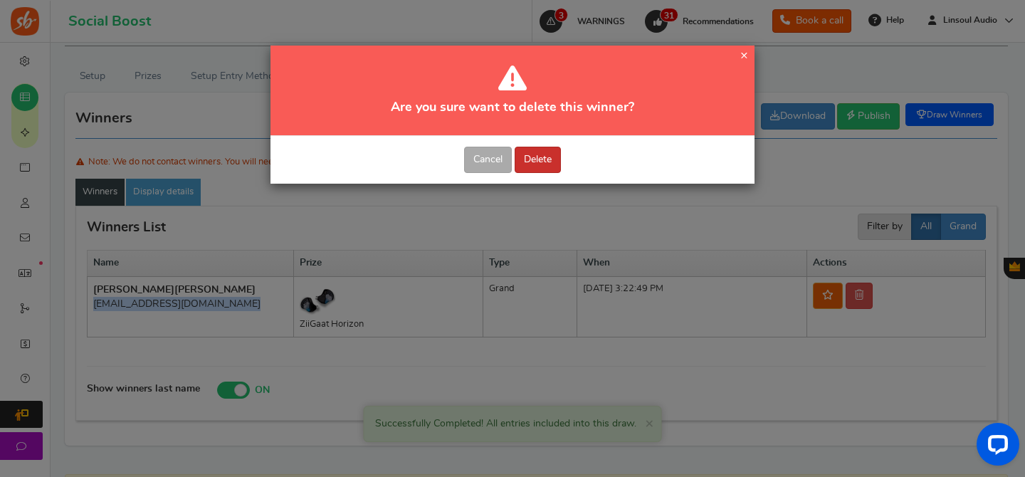
click at [545, 170] on button "Delete" at bounding box center [538, 160] width 46 height 26
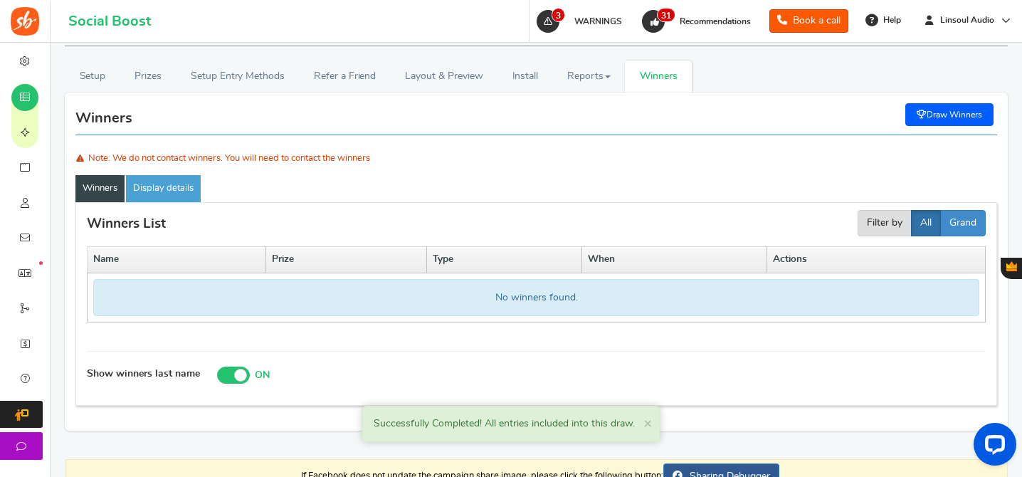
click at [961, 117] on link "Draw Winners" at bounding box center [950, 114] width 88 height 23
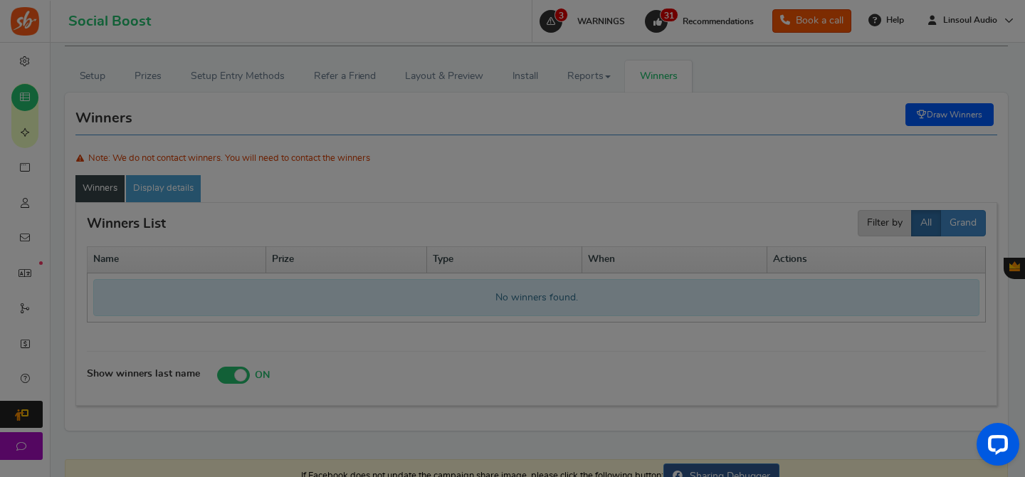
scroll to position [0, 0]
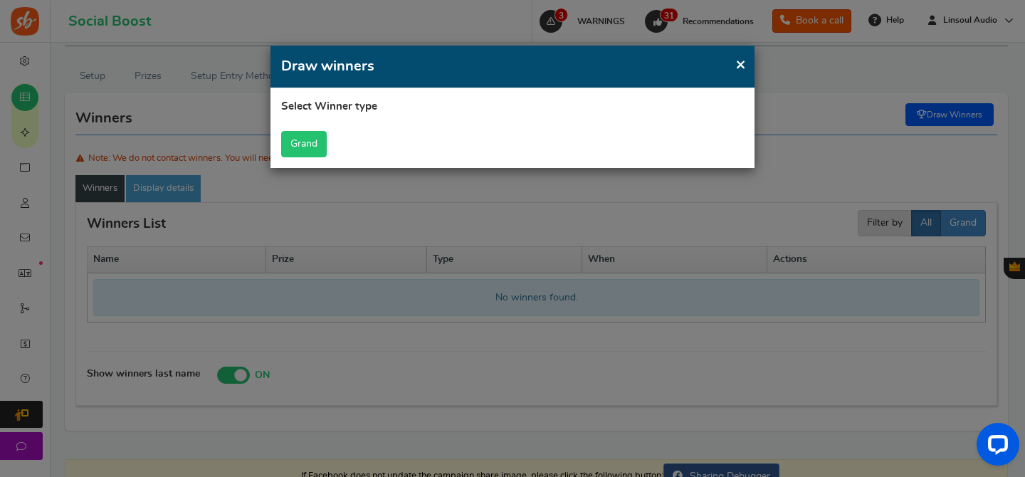
click at [323, 143] on button "Grand" at bounding box center [304, 144] width 46 height 26
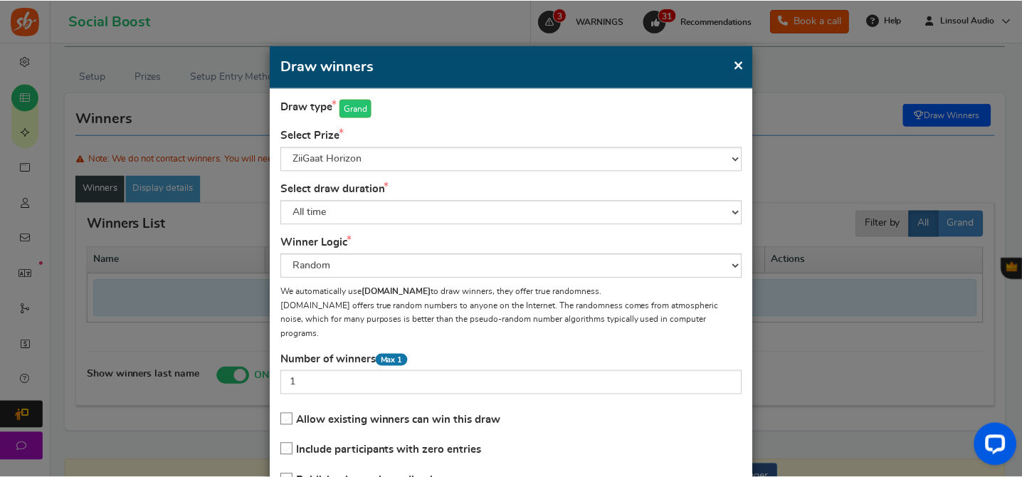
scroll to position [100, 0]
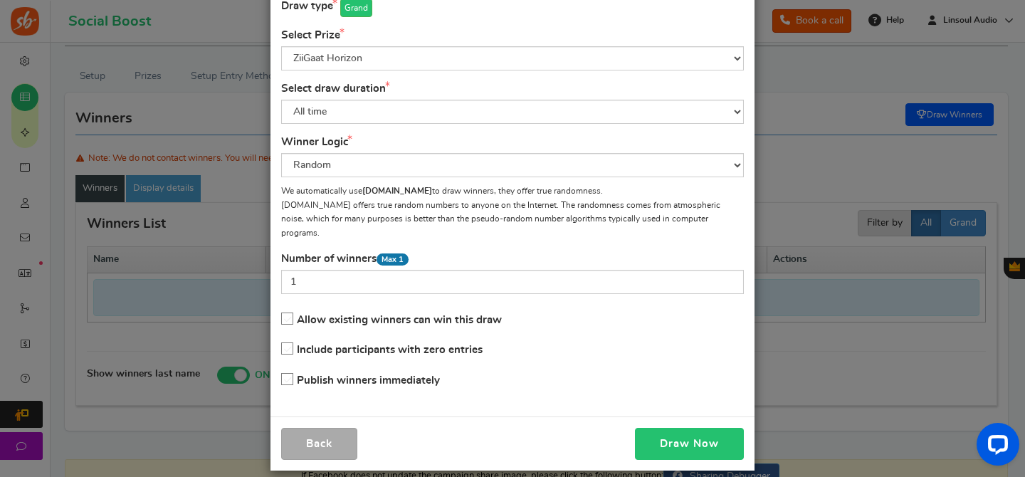
click at [690, 428] on button "Draw Now" at bounding box center [689, 444] width 109 height 32
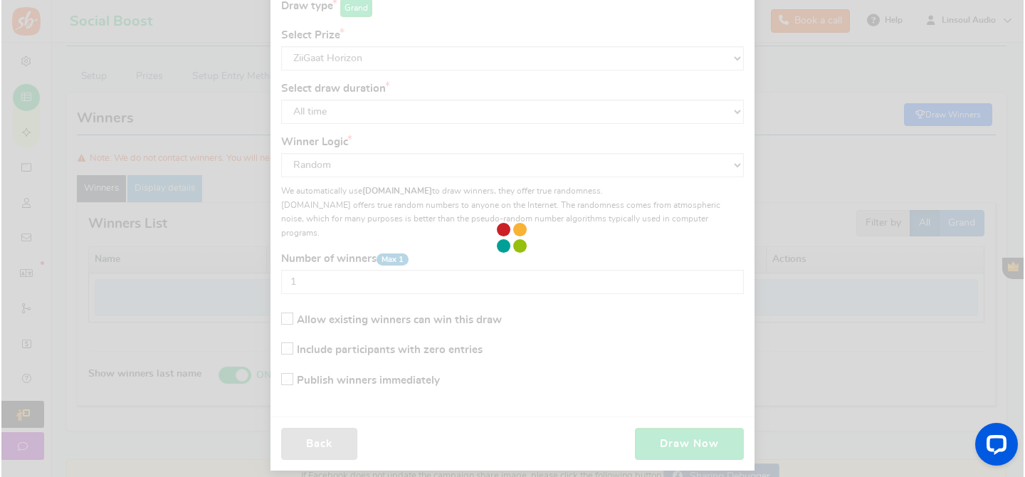
scroll to position [76, 0]
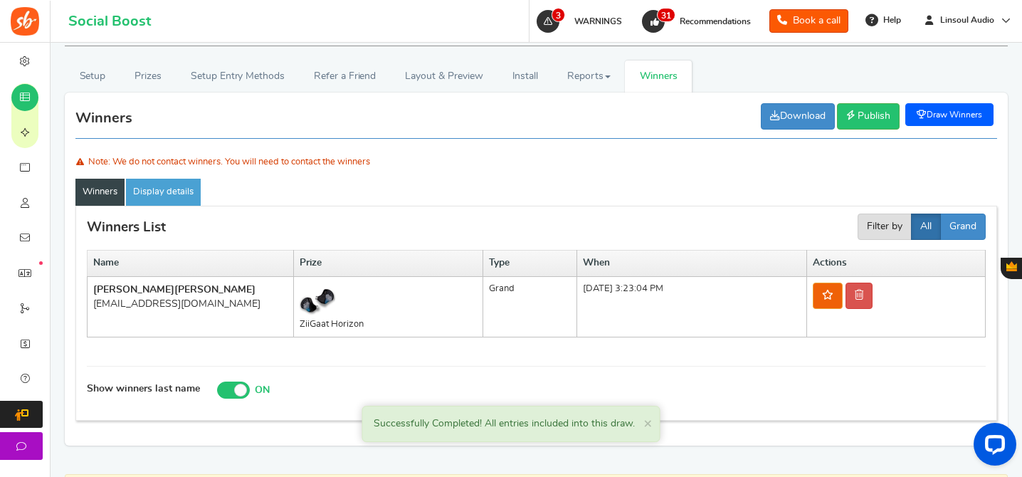
click at [216, 305] on div "[EMAIL_ADDRESS][DOMAIN_NAME]" at bounding box center [190, 304] width 194 height 14
copy tr "[EMAIL_ADDRESS][DOMAIN_NAME]"
click at [873, 295] on link at bounding box center [859, 296] width 27 height 26
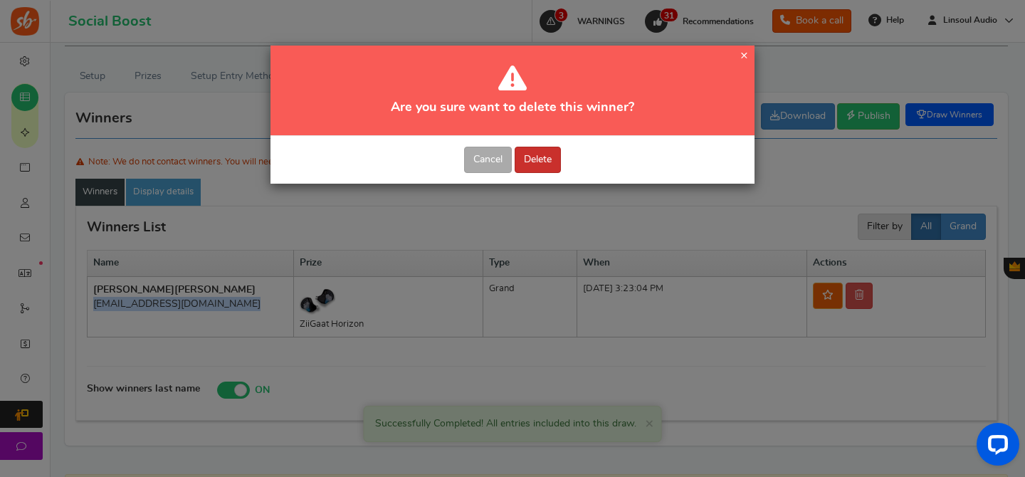
click at [540, 155] on button "Delete" at bounding box center [538, 160] width 46 height 26
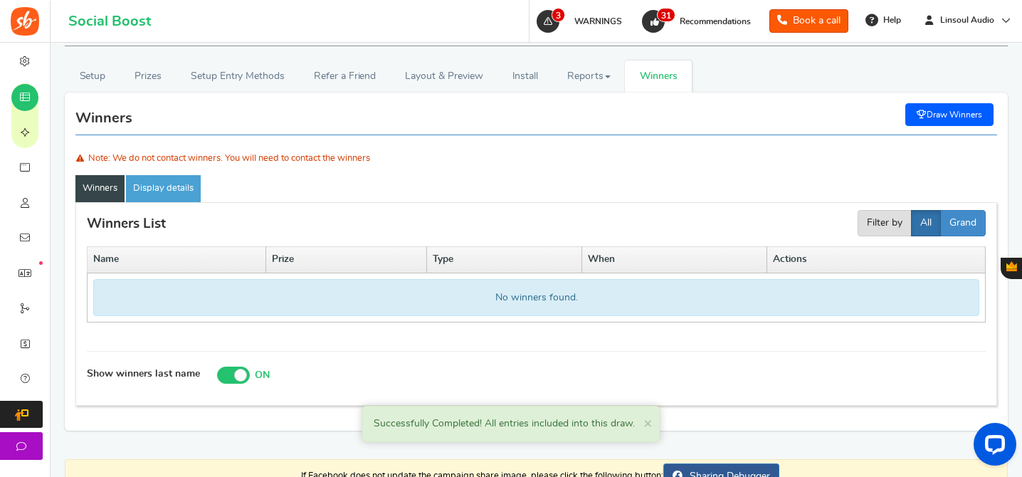
click at [949, 115] on link "Draw Winners" at bounding box center [950, 114] width 88 height 23
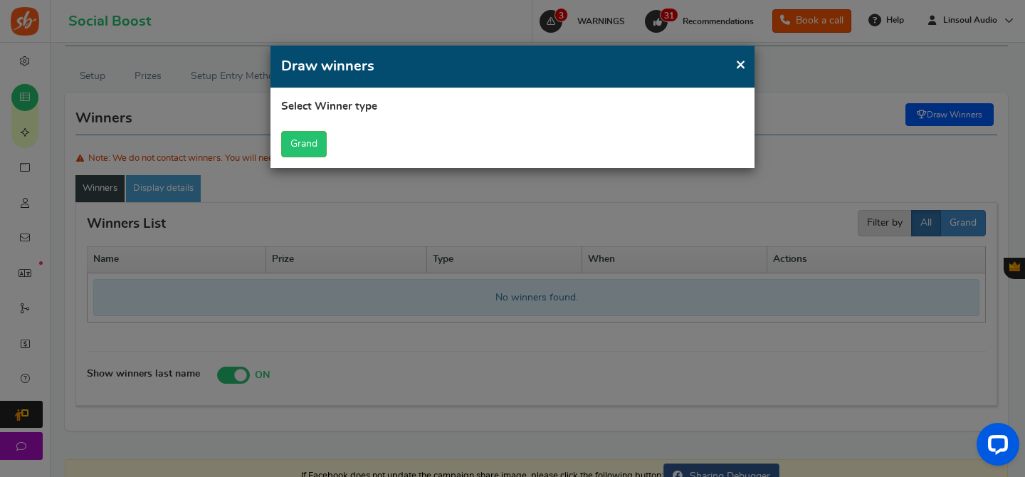
scroll to position [0, 0]
click at [299, 144] on button "Grand" at bounding box center [304, 144] width 46 height 26
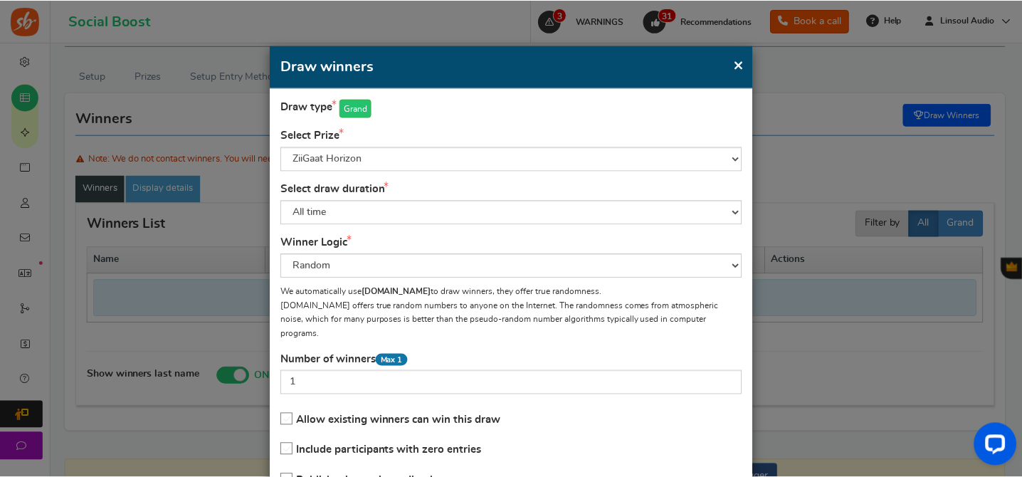
scroll to position [100, 0]
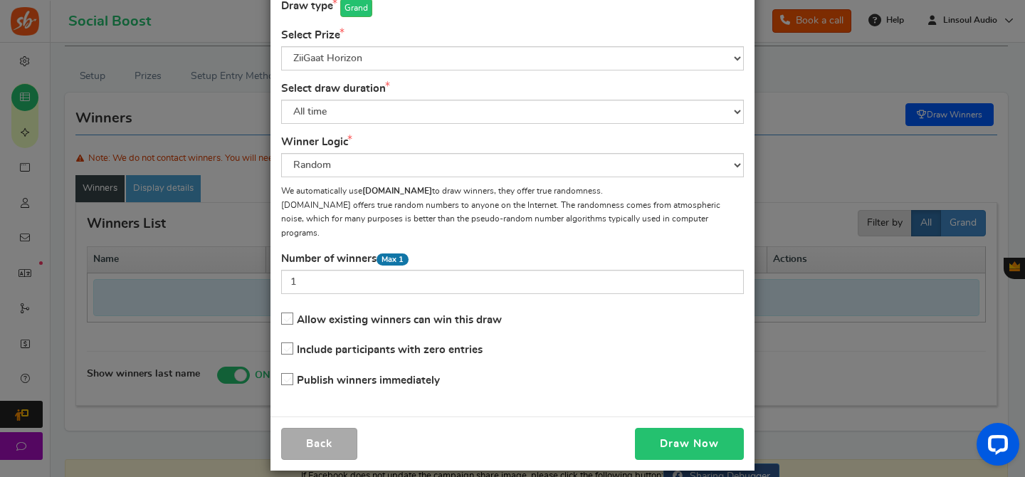
click at [676, 435] on button "Draw Now" at bounding box center [689, 444] width 109 height 32
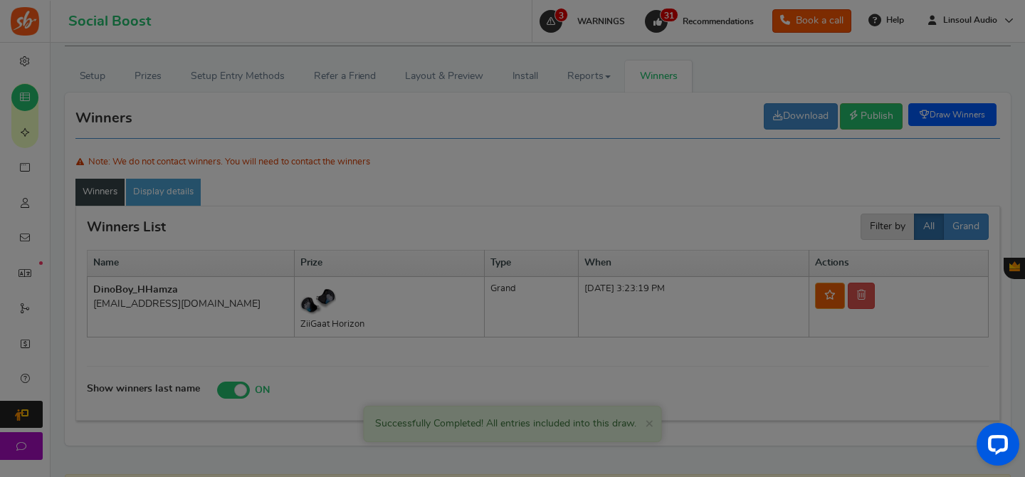
scroll to position [76, 0]
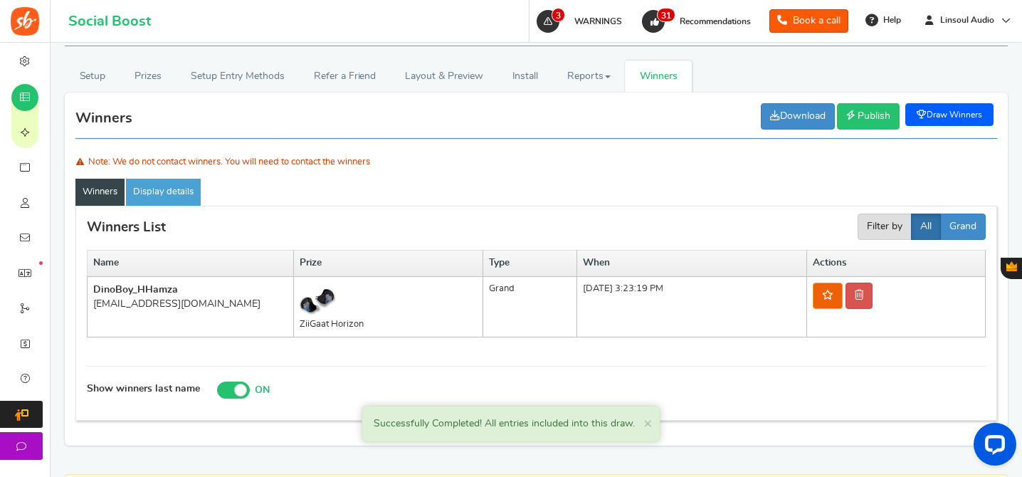
click at [152, 307] on div "[EMAIL_ADDRESS][DOMAIN_NAME]" at bounding box center [190, 304] width 194 height 14
copy tr "[EMAIL_ADDRESS][DOMAIN_NAME]"
click at [868, 300] on link at bounding box center [859, 296] width 27 height 26
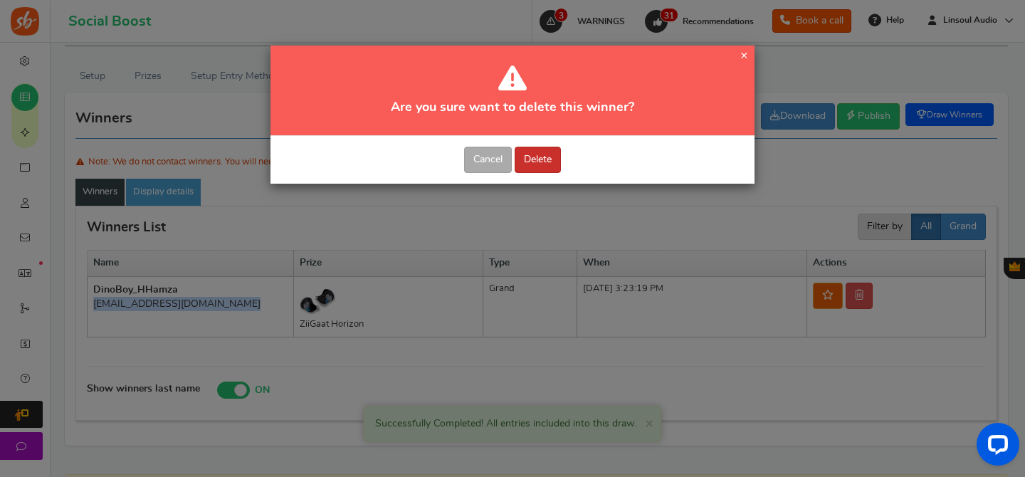
click at [547, 167] on button "Delete" at bounding box center [538, 160] width 46 height 26
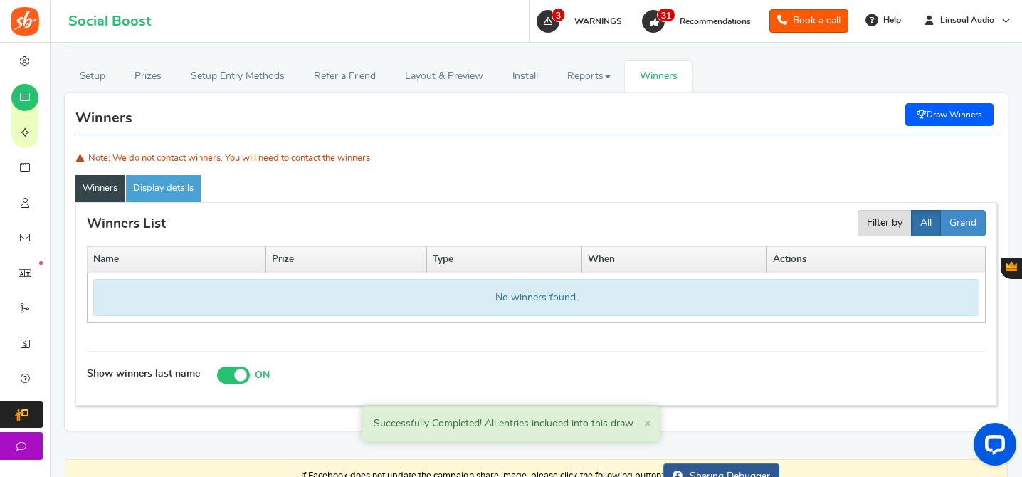
click at [923, 116] on icon at bounding box center [922, 114] width 10 height 9
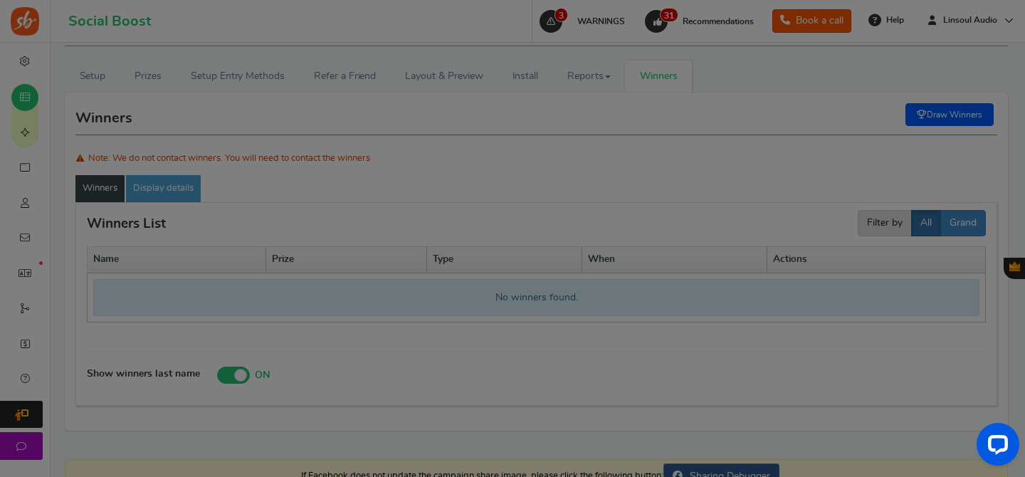
scroll to position [0, 0]
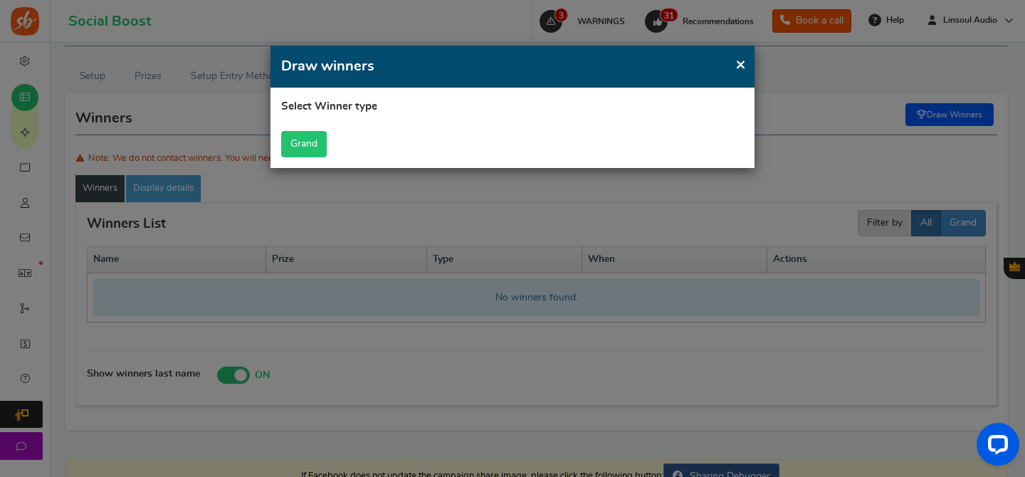
click at [313, 147] on button "Grand" at bounding box center [304, 144] width 46 height 26
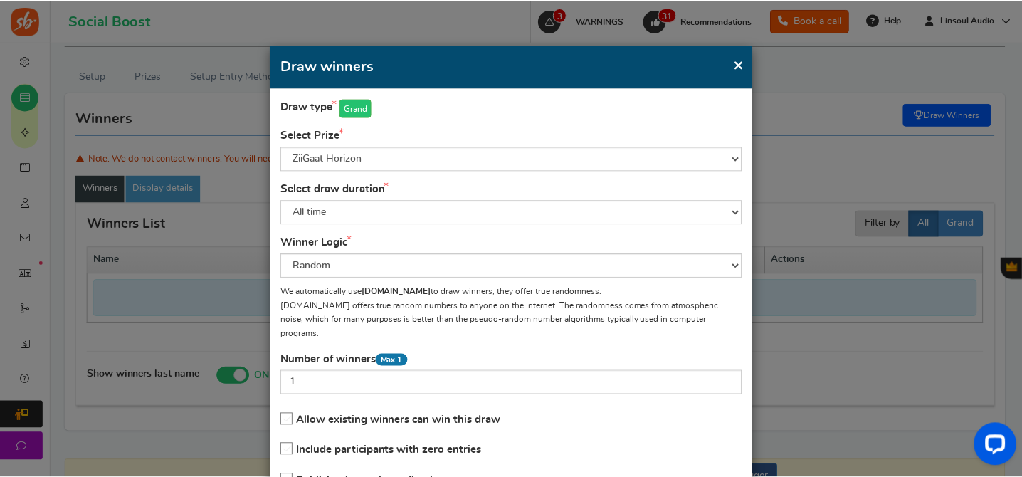
scroll to position [100, 0]
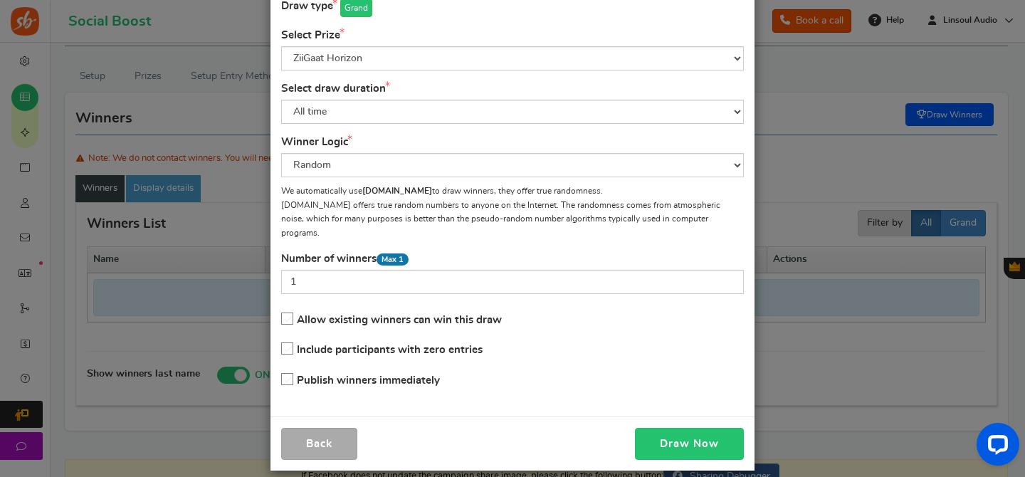
click at [675, 428] on button "Draw Now" at bounding box center [689, 444] width 109 height 32
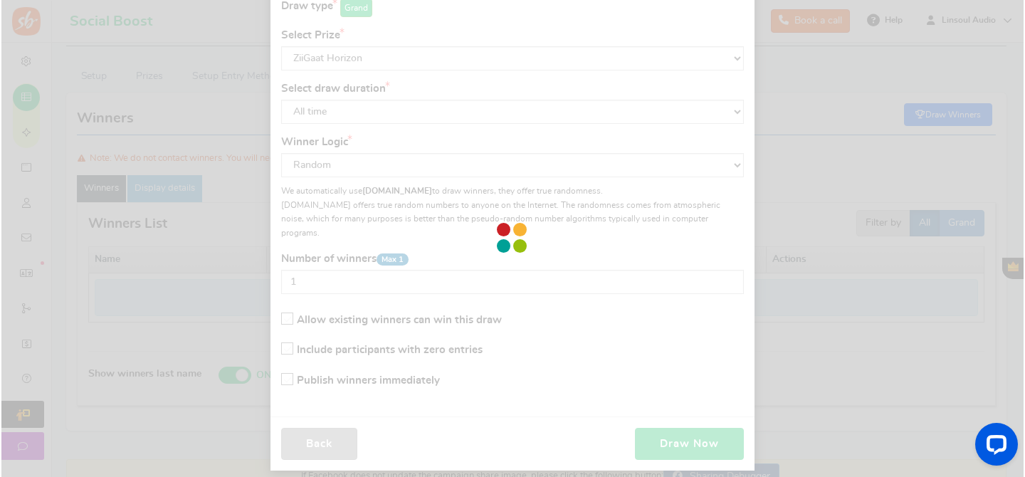
scroll to position [76, 0]
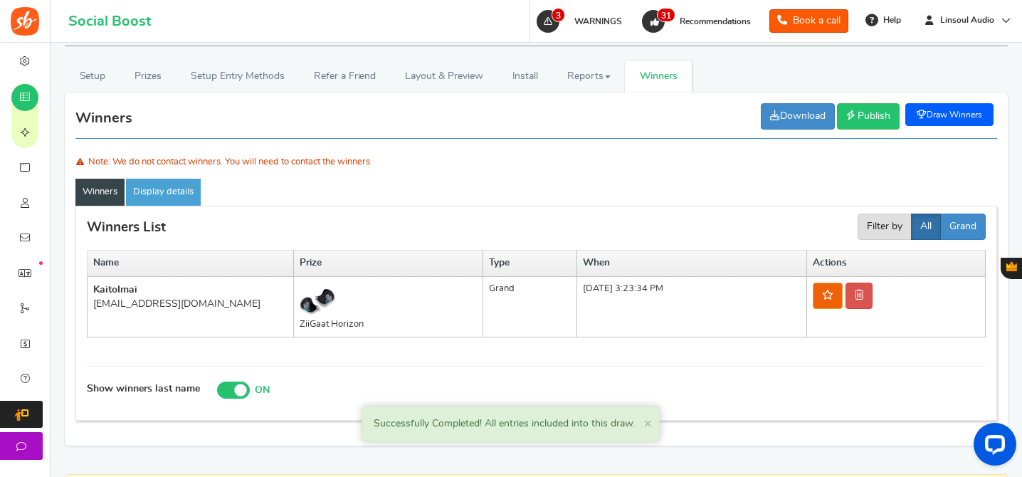
click at [172, 300] on div "[EMAIL_ADDRESS][DOMAIN_NAME]" at bounding box center [190, 304] width 194 height 14
copy tr "[EMAIL_ADDRESS][DOMAIN_NAME]"
click at [864, 290] on icon at bounding box center [859, 295] width 9 height 10
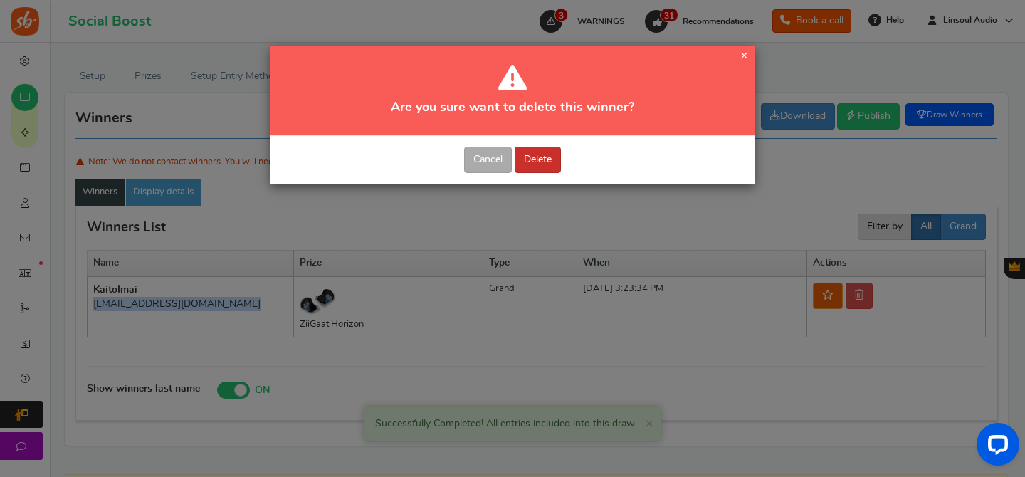
click at [543, 157] on button "Delete" at bounding box center [538, 160] width 46 height 26
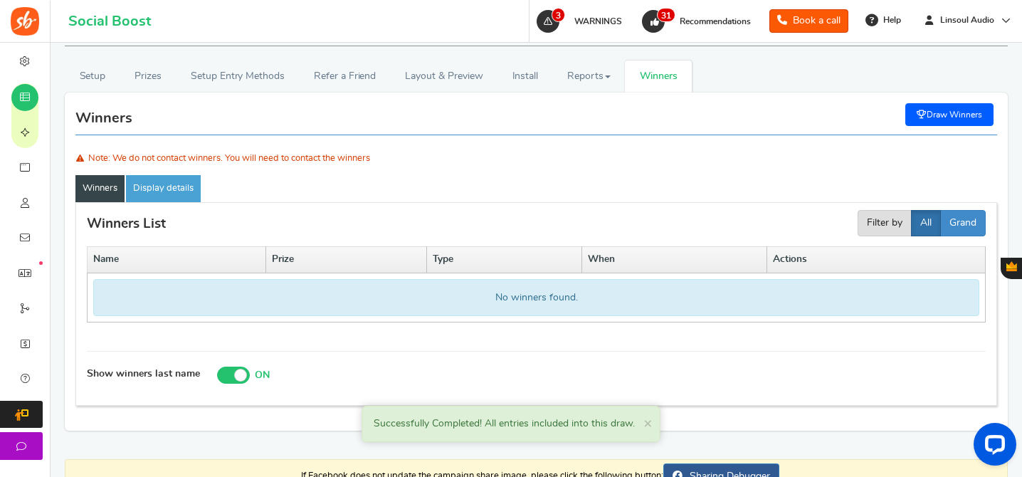
click at [938, 118] on link "Draw Winners" at bounding box center [950, 114] width 88 height 23
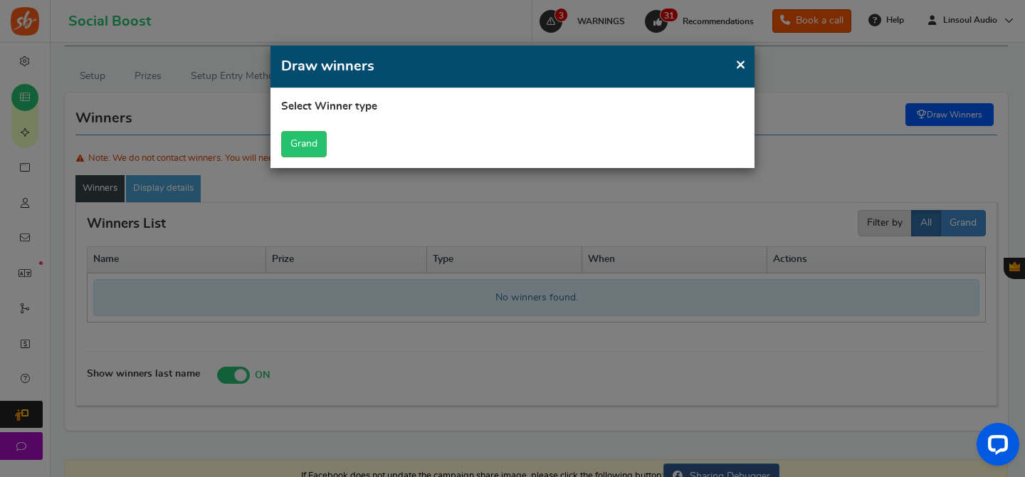
scroll to position [0, 0]
click at [332, 138] on section "Select Winner type Warning! No prize found, Please add more prizes before do dr…" at bounding box center [512, 128] width 463 height 59
click at [313, 141] on button "Grand" at bounding box center [304, 144] width 46 height 26
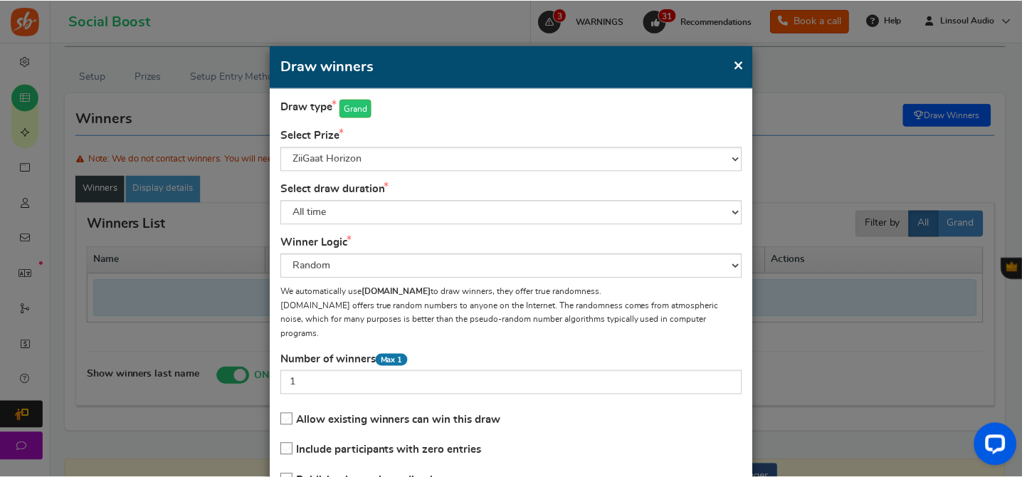
scroll to position [100, 0]
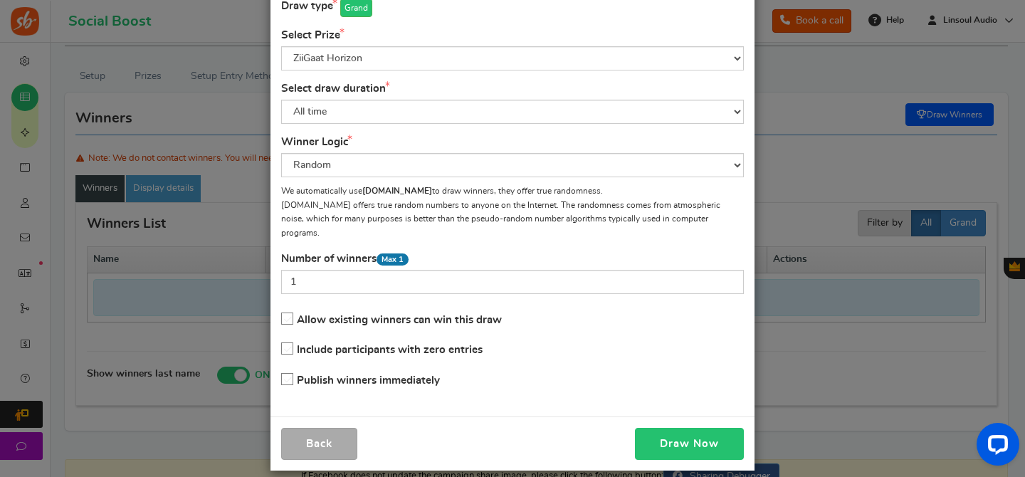
click at [691, 443] on button "Draw Now" at bounding box center [689, 444] width 109 height 32
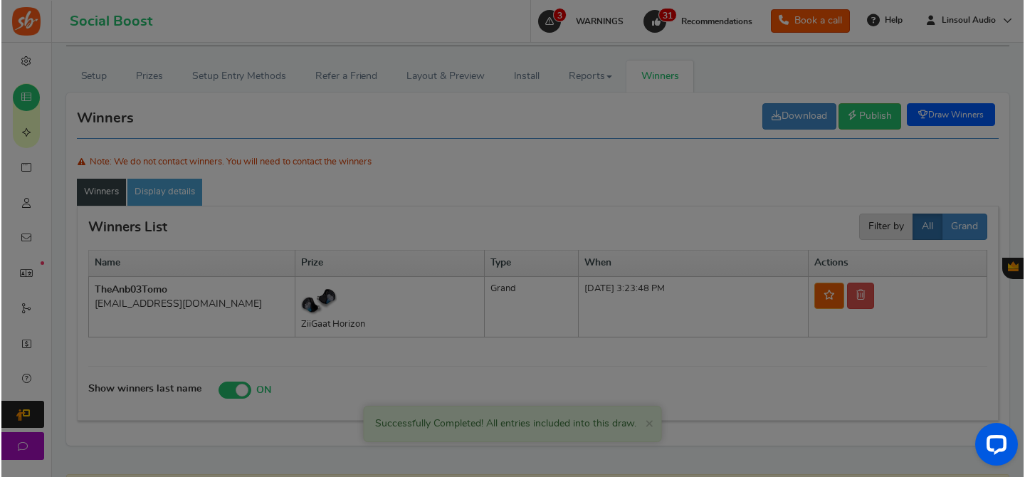
scroll to position [76, 0]
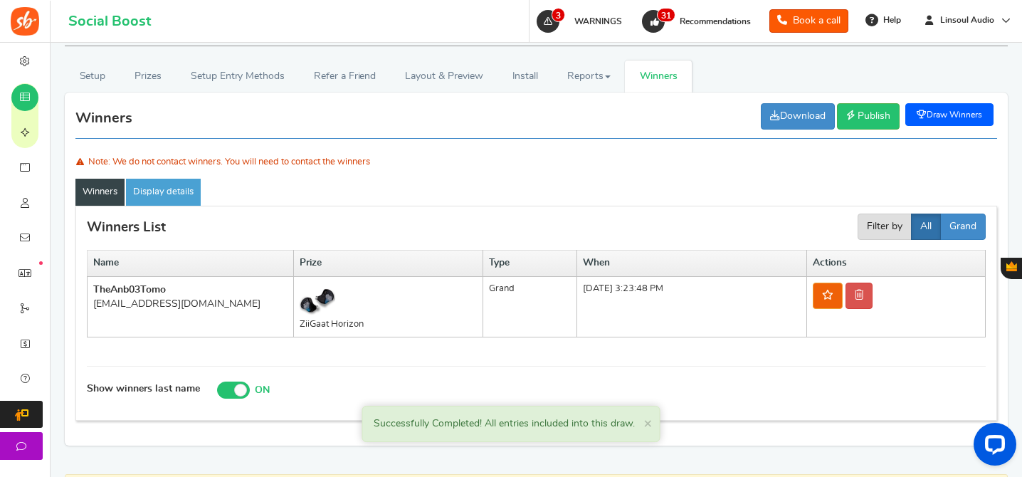
click at [164, 292] on span "Tomo" at bounding box center [153, 290] width 26 height 10
click at [199, 304] on div "[EMAIL_ADDRESS][DOMAIN_NAME]" at bounding box center [190, 304] width 194 height 14
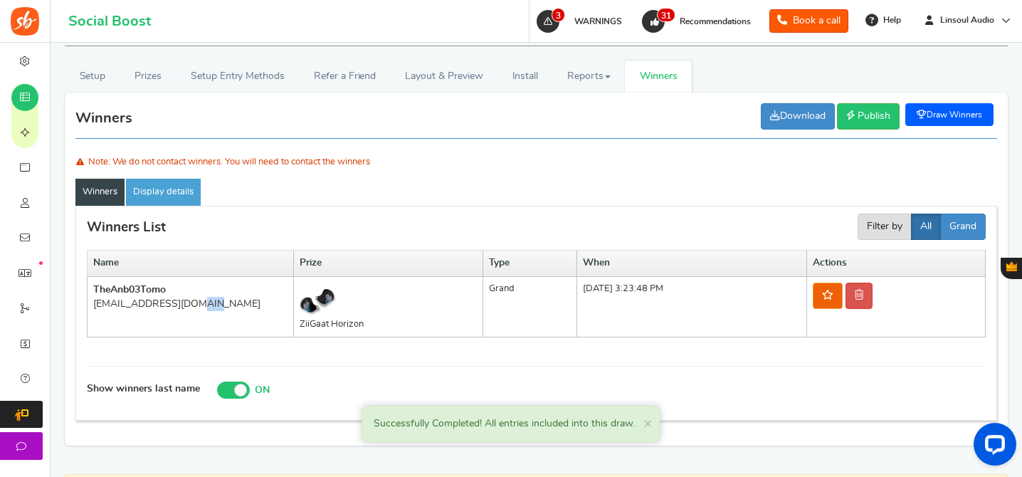
click at [199, 304] on div "[EMAIL_ADDRESS][DOMAIN_NAME]" at bounding box center [190, 304] width 194 height 14
copy tr "[EMAIL_ADDRESS][DOMAIN_NAME]"
click at [864, 292] on icon at bounding box center [859, 295] width 9 height 10
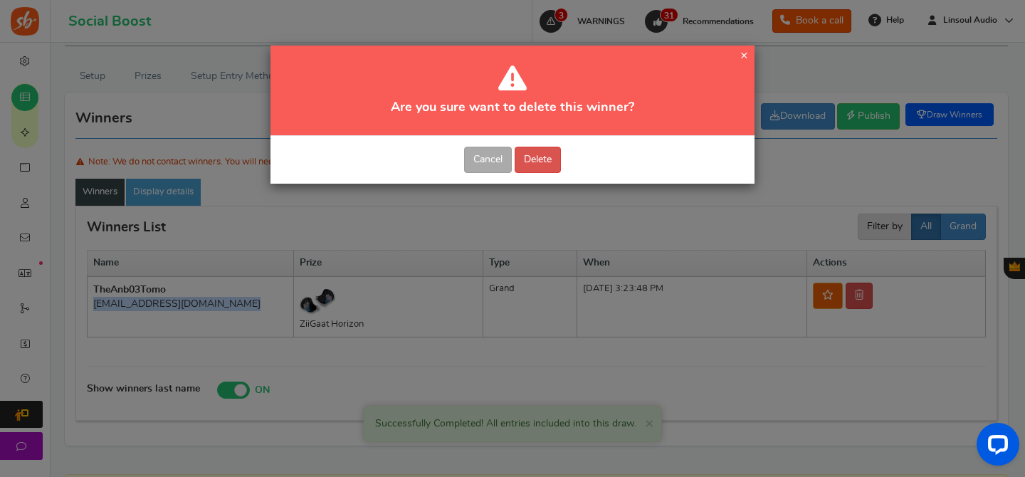
click at [565, 159] on div "Cancel Delete" at bounding box center [513, 160] width 484 height 48
click at [547, 160] on button "Delete" at bounding box center [538, 160] width 46 height 26
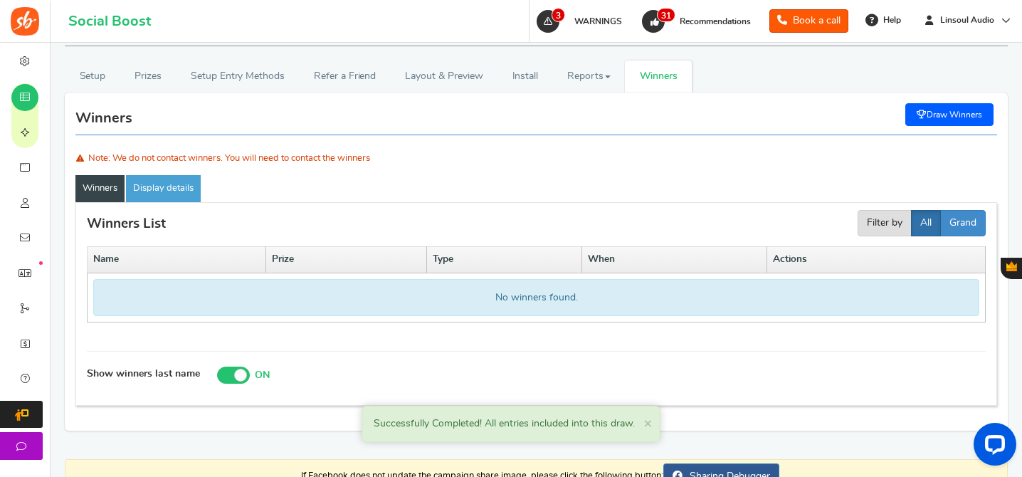
click at [954, 119] on link "Draw Winners" at bounding box center [950, 114] width 88 height 23
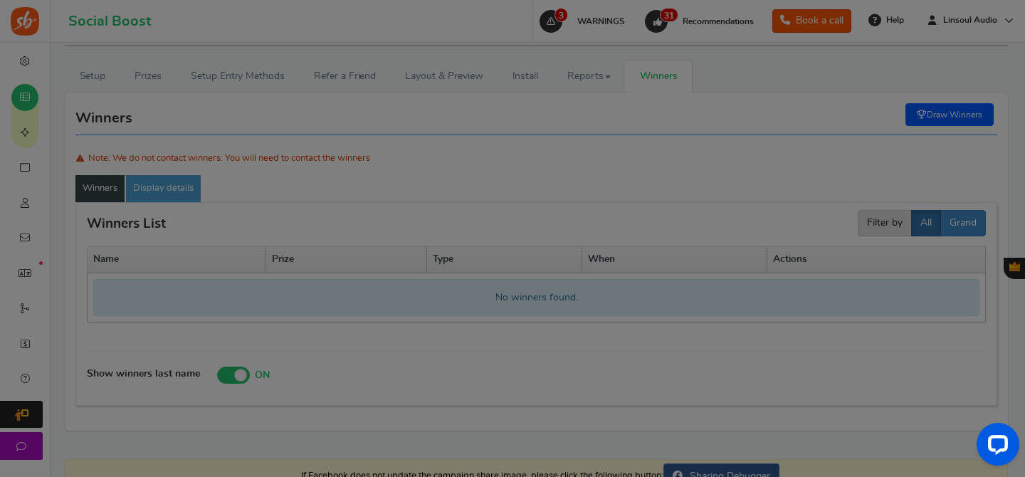
scroll to position [0, 0]
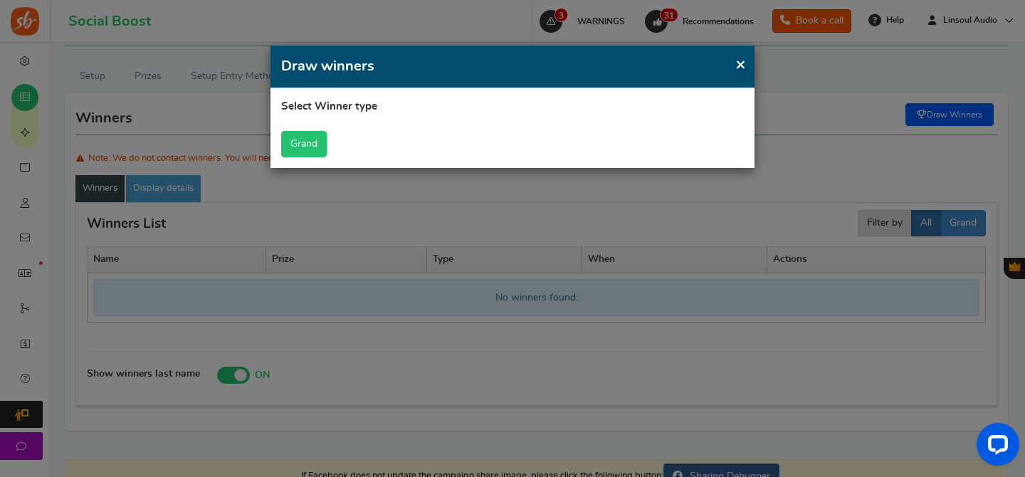
click at [301, 150] on button "Grand" at bounding box center [304, 144] width 46 height 26
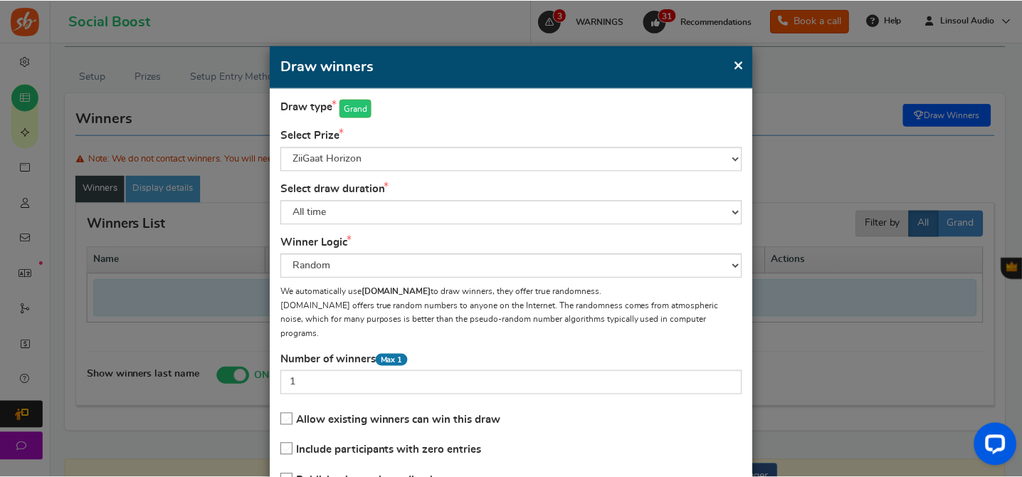
scroll to position [100, 0]
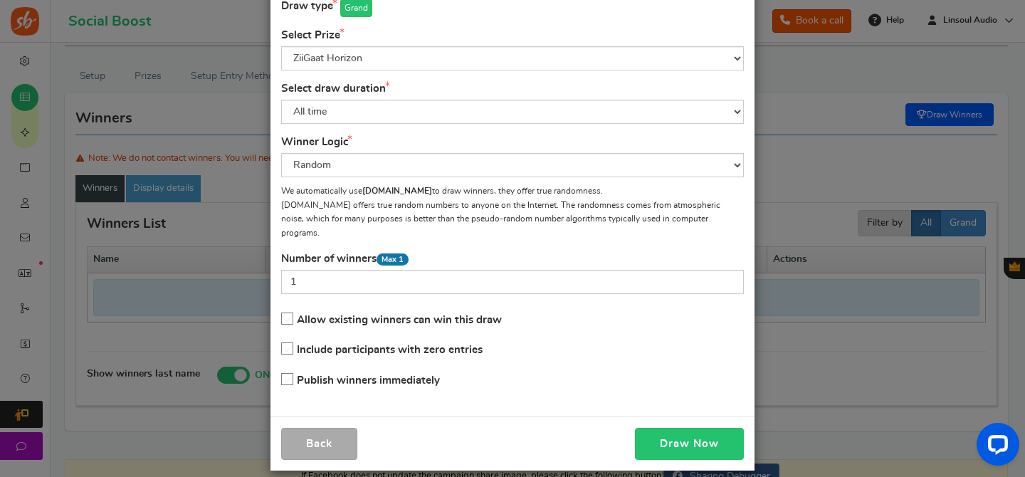
click at [688, 436] on button "Draw Now" at bounding box center [689, 444] width 109 height 32
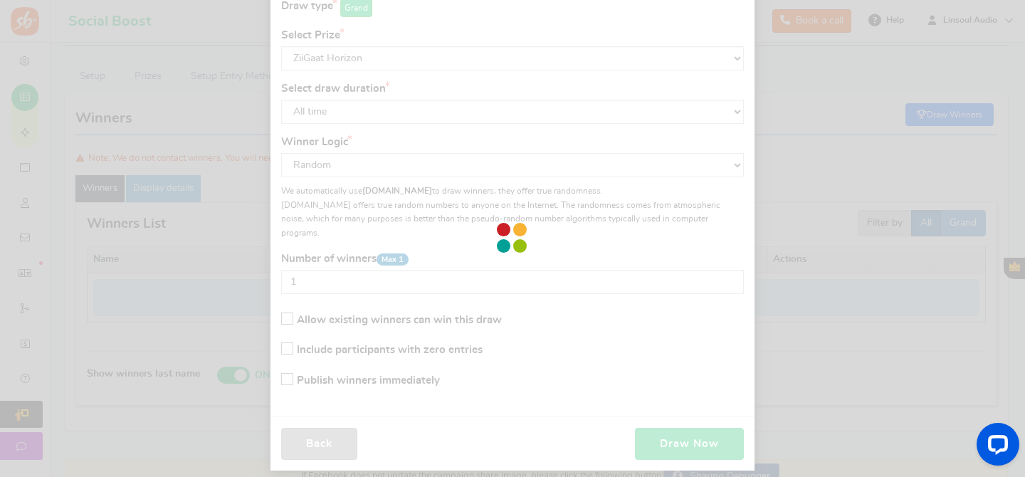
scroll to position [76, 0]
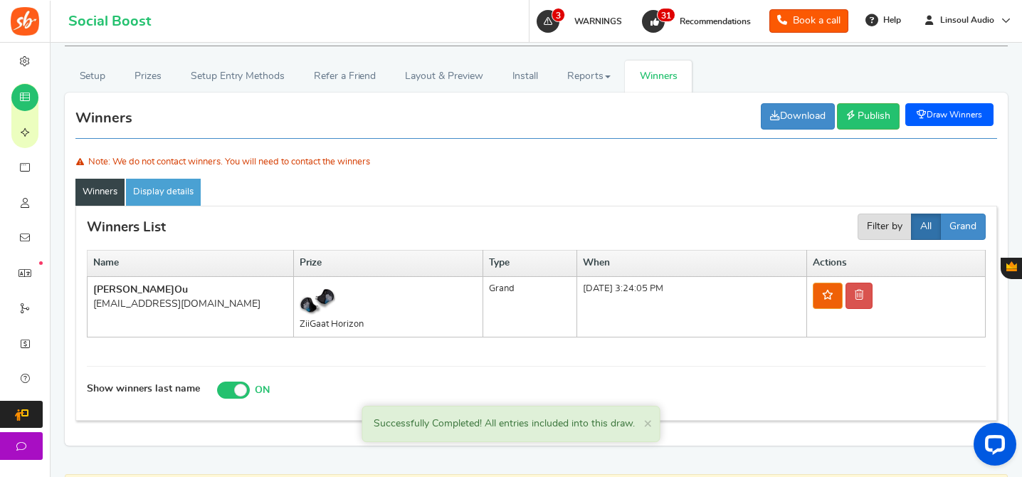
click at [146, 303] on div "[EMAIL_ADDRESS][DOMAIN_NAME]" at bounding box center [190, 304] width 194 height 14
copy tr "[EMAIL_ADDRESS][DOMAIN_NAME]"
click at [864, 295] on icon at bounding box center [859, 295] width 9 height 10
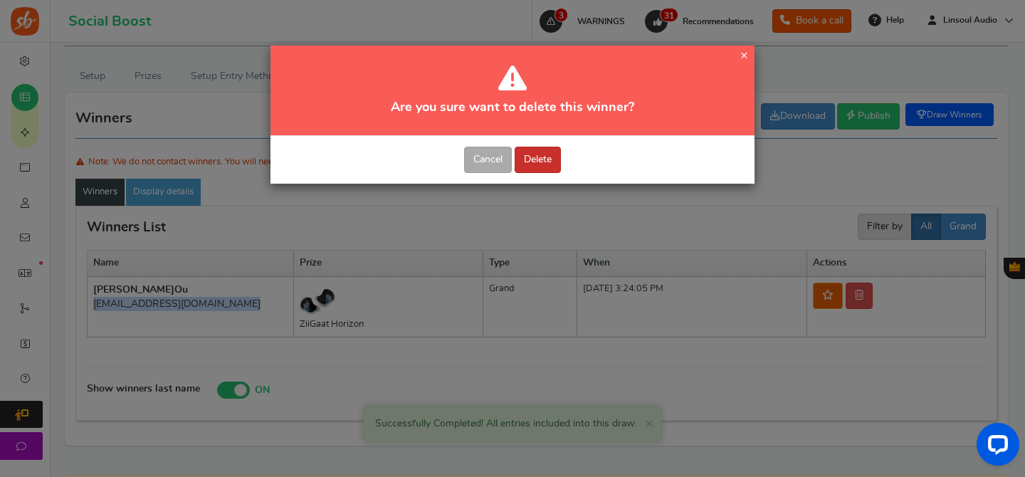
click at [554, 167] on button "Delete" at bounding box center [538, 160] width 46 height 26
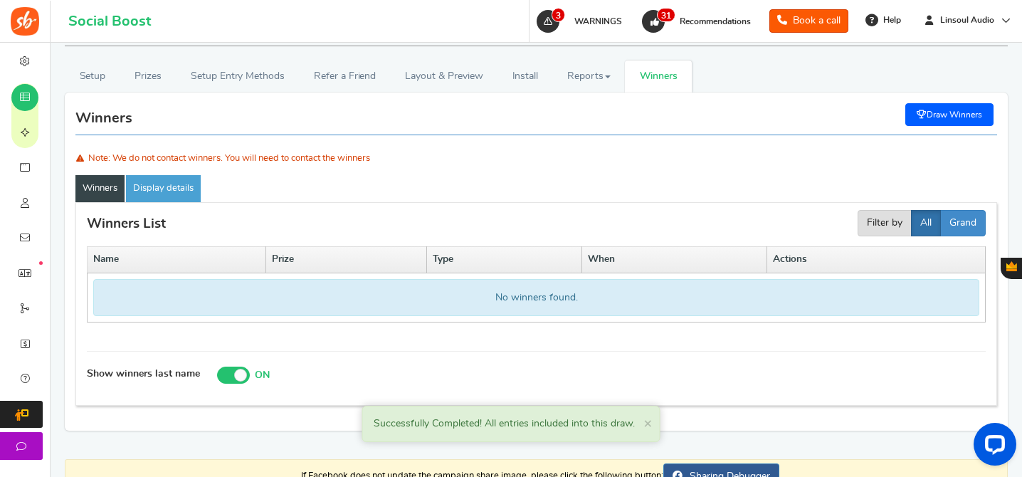
click at [953, 111] on link "Draw Winners" at bounding box center [950, 114] width 88 height 23
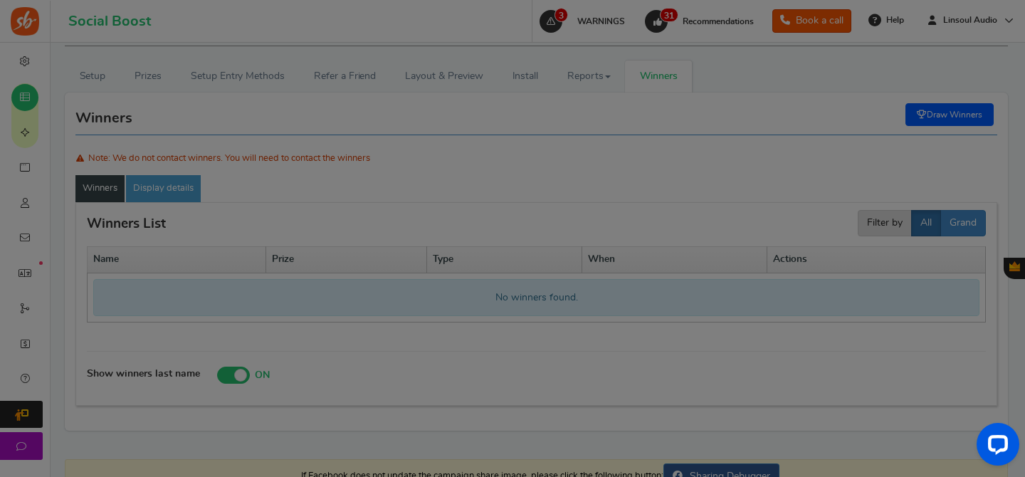
scroll to position [0, 0]
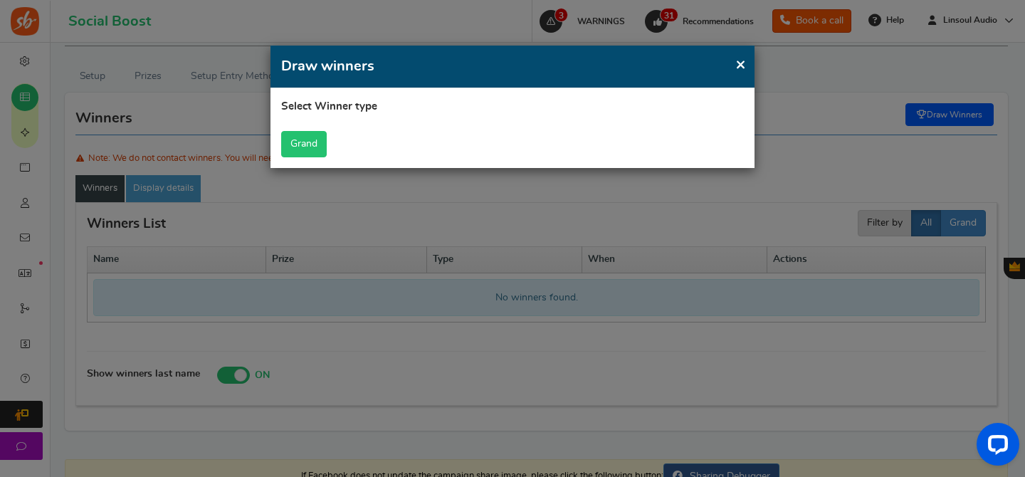
click at [320, 135] on button "Grand" at bounding box center [304, 144] width 46 height 26
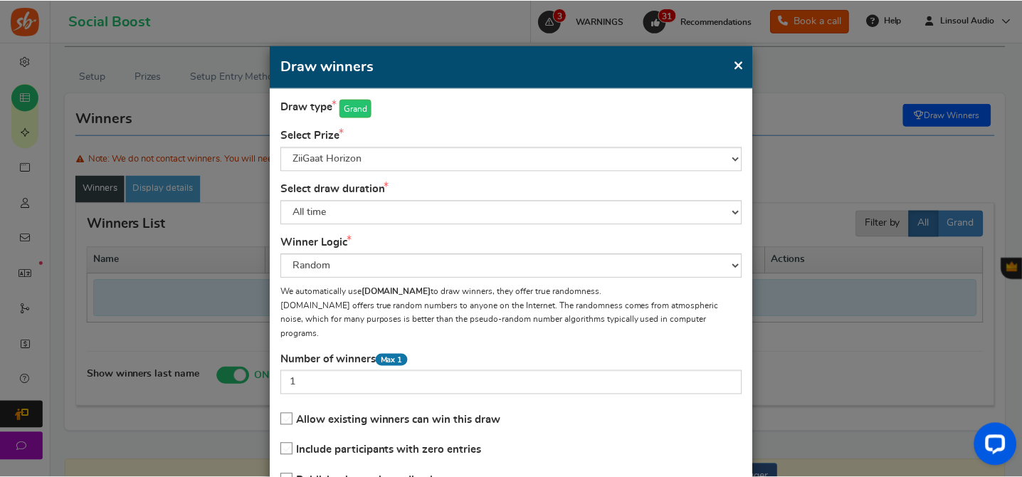
scroll to position [100, 0]
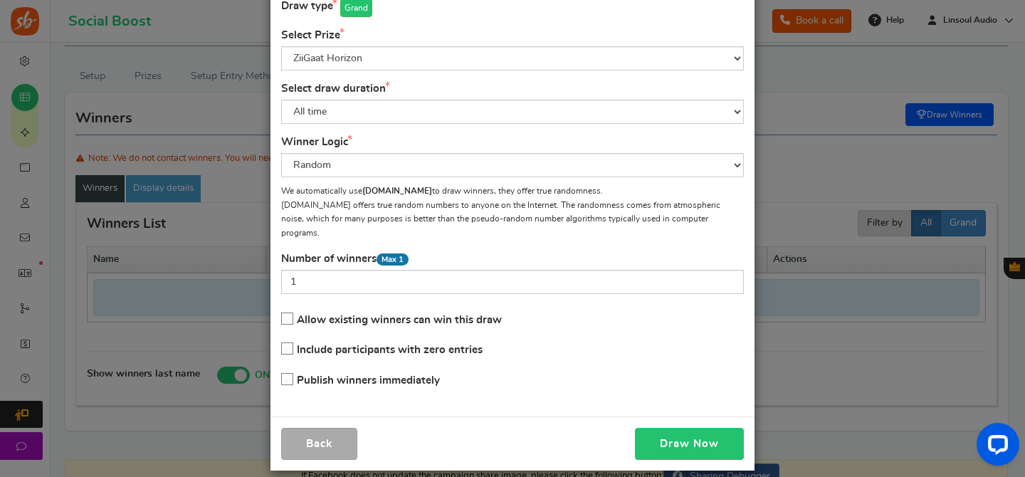
click at [673, 429] on button "Draw Now" at bounding box center [689, 444] width 109 height 32
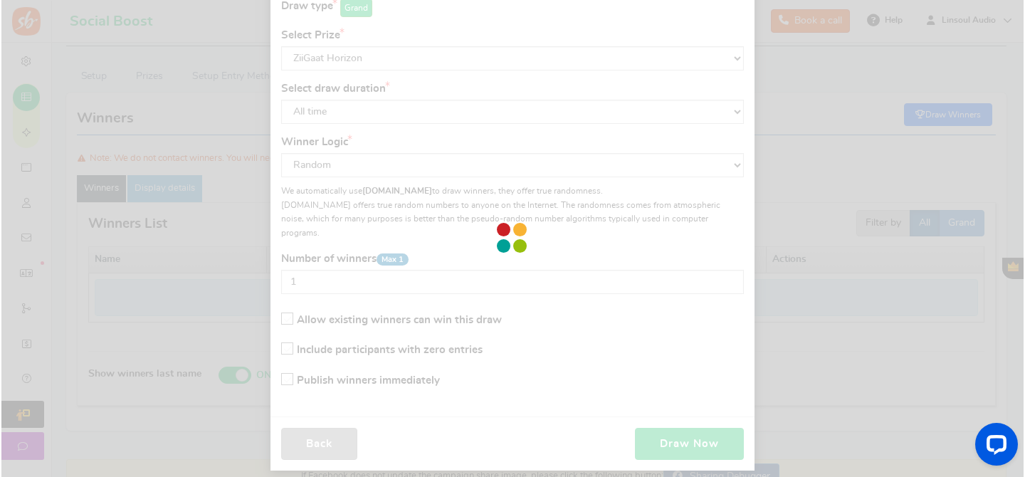
scroll to position [76, 0]
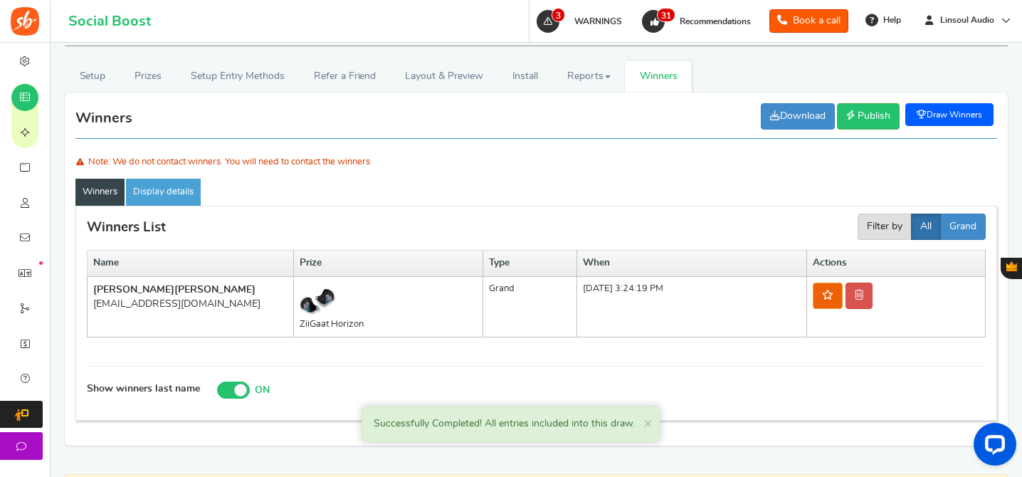
click at [186, 301] on div "[EMAIL_ADDRESS][DOMAIN_NAME]" at bounding box center [190, 304] width 194 height 14
click at [864, 291] on icon at bounding box center [859, 295] width 9 height 10
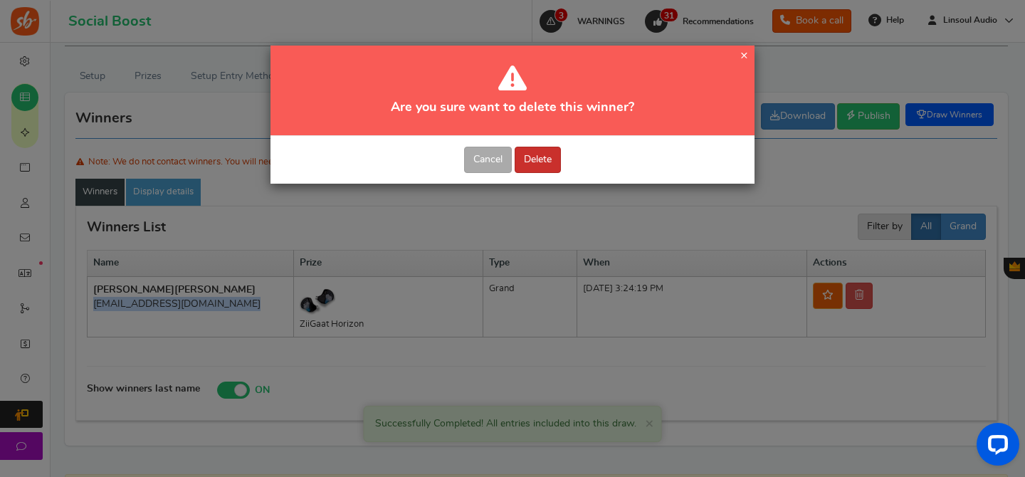
click at [540, 157] on button "Delete" at bounding box center [538, 160] width 46 height 26
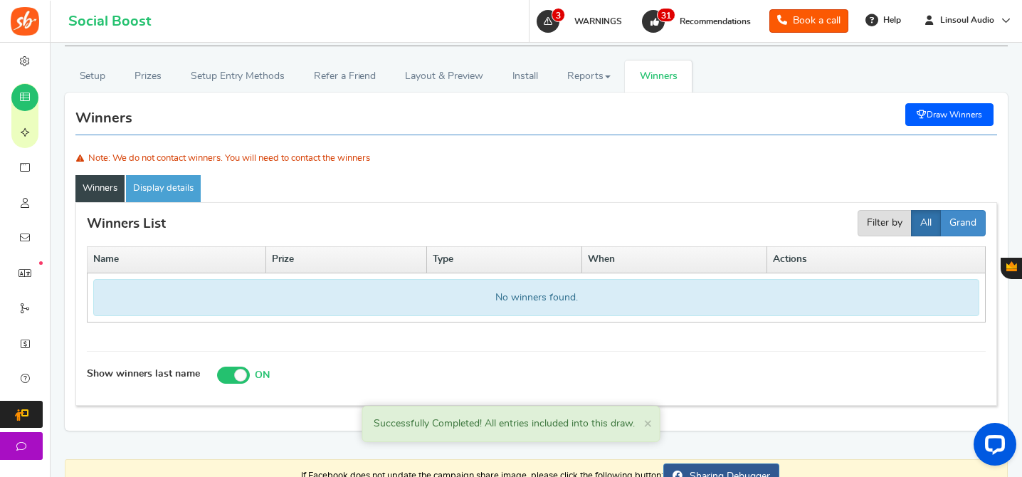
click at [928, 120] on link "Draw Winners" at bounding box center [950, 114] width 88 height 23
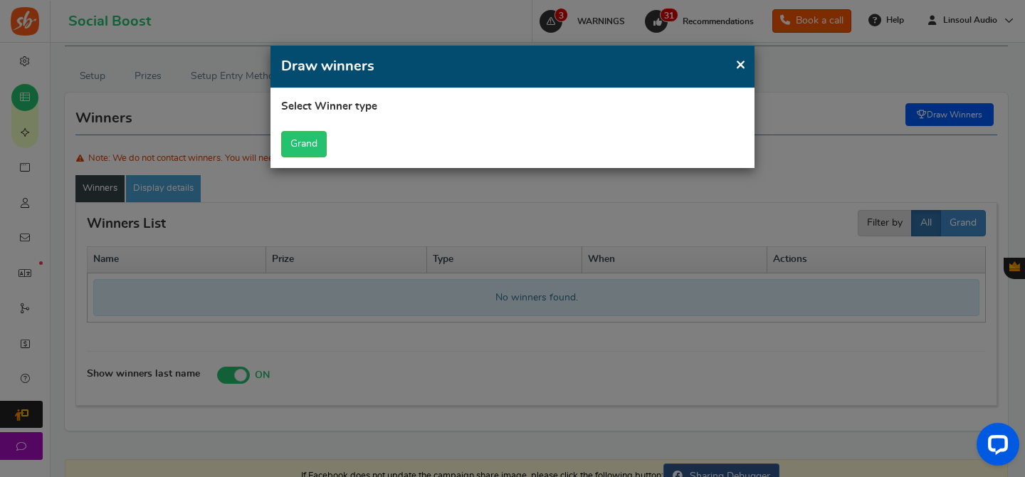
scroll to position [0, 0]
click at [303, 155] on button "Grand" at bounding box center [304, 144] width 46 height 26
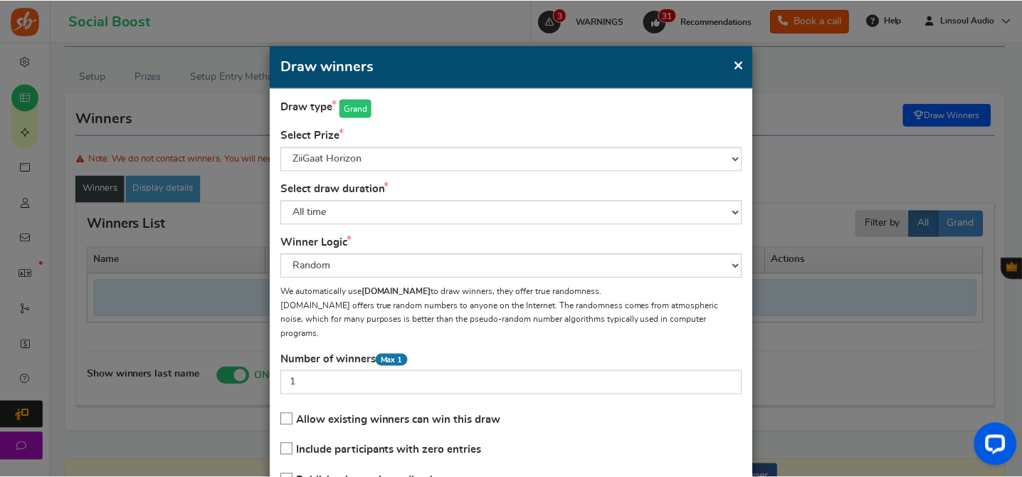
scroll to position [100, 0]
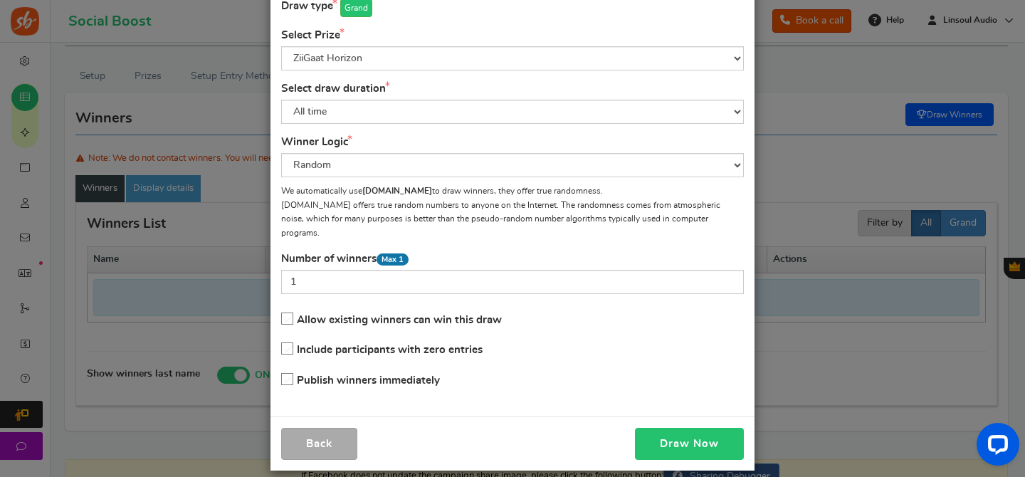
click at [695, 435] on button "Draw Now" at bounding box center [689, 444] width 109 height 32
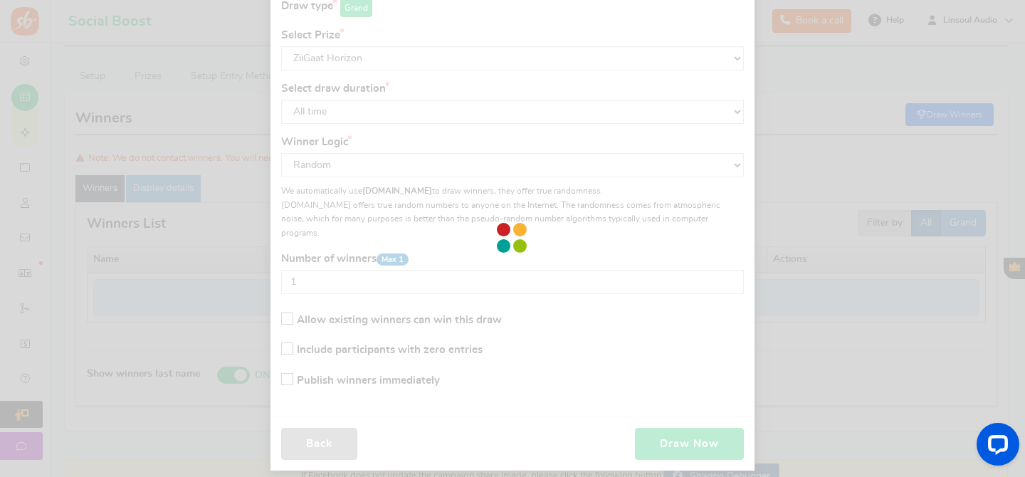
scroll to position [76, 0]
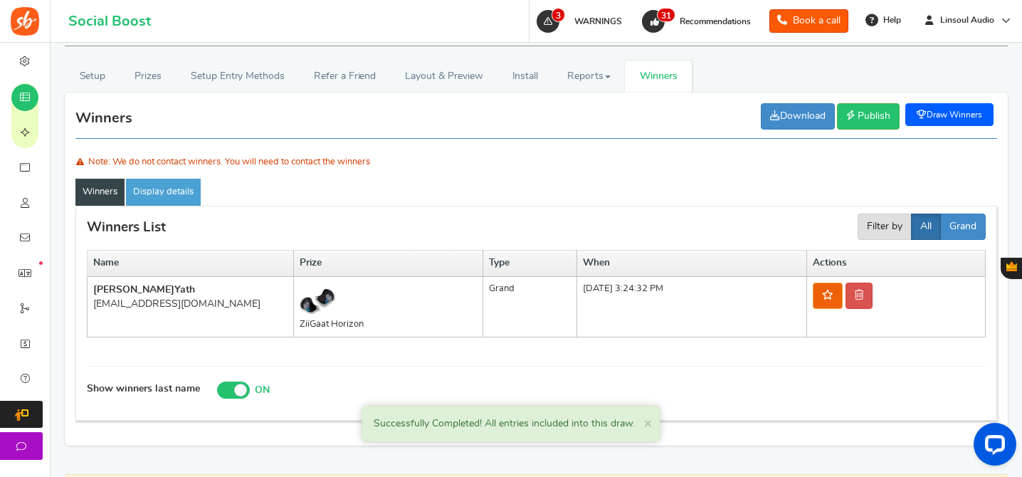
click at [147, 303] on div "[EMAIL_ADDRESS][DOMAIN_NAME]" at bounding box center [190, 304] width 194 height 14
click at [867, 286] on link at bounding box center [859, 296] width 27 height 26
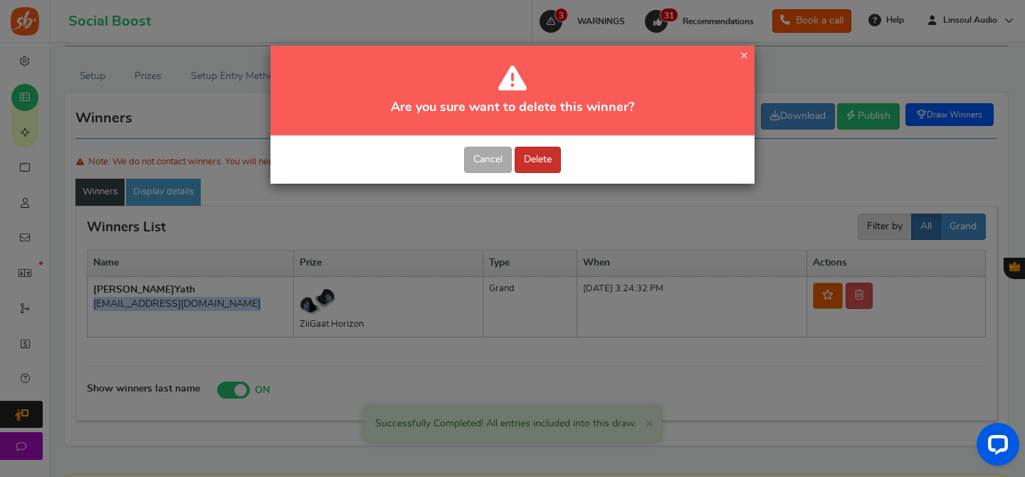
click at [557, 153] on button "Delete" at bounding box center [538, 160] width 46 height 26
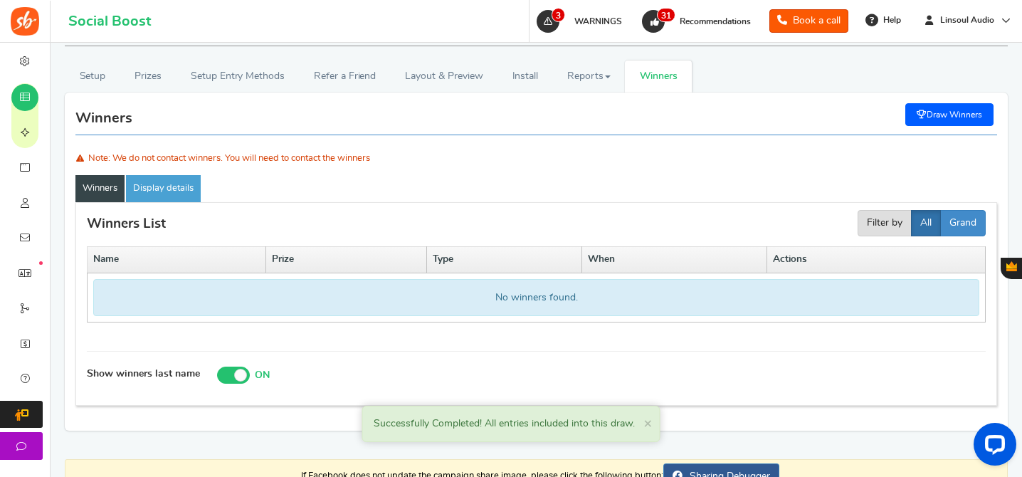
click at [973, 116] on link "Draw Winners" at bounding box center [950, 114] width 88 height 23
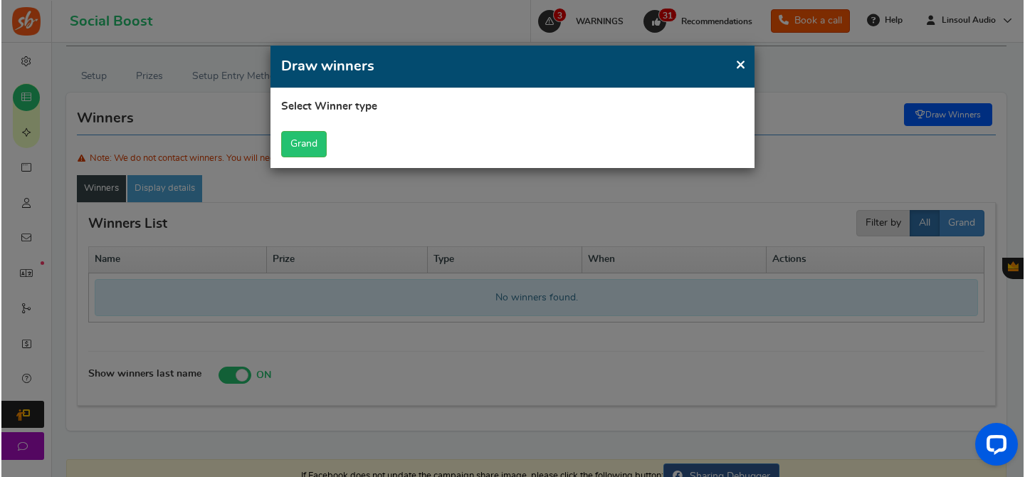
scroll to position [0, 0]
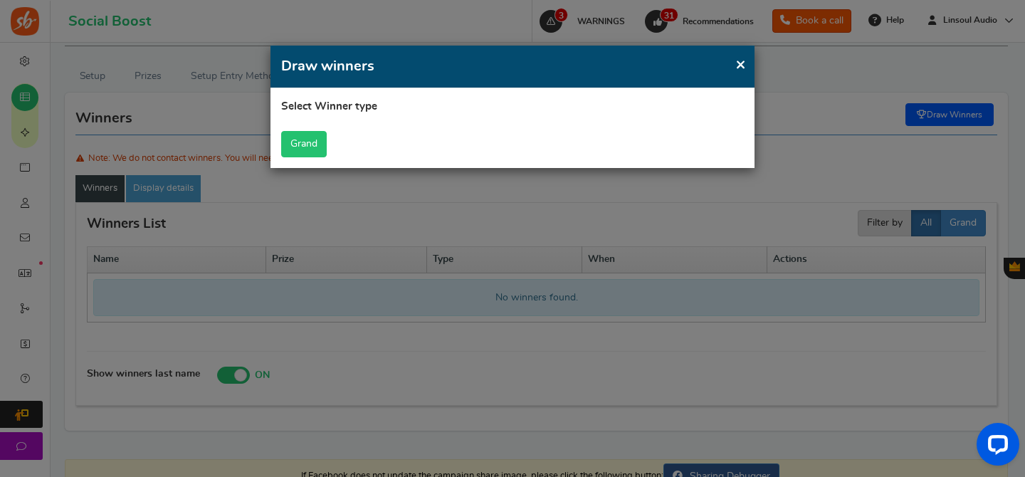
click at [320, 137] on button "Grand" at bounding box center [304, 144] width 46 height 26
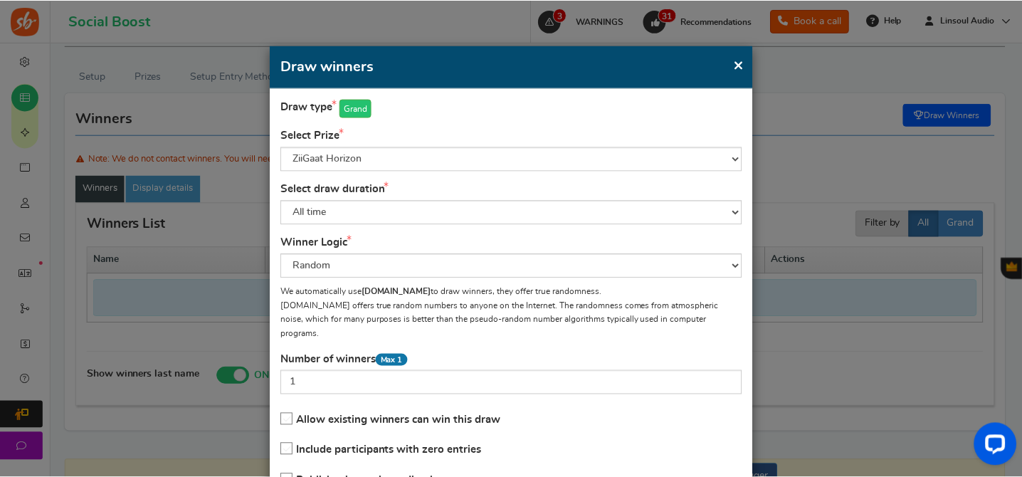
scroll to position [100, 0]
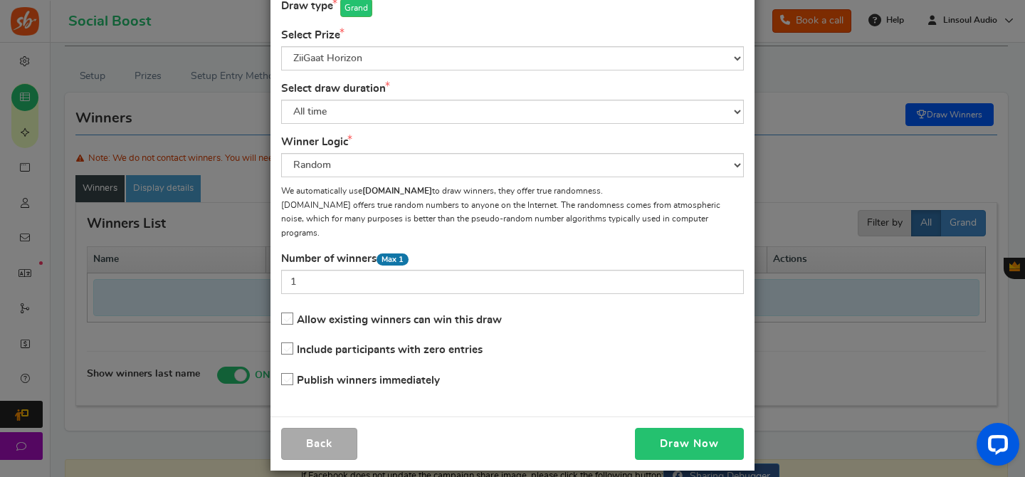
click at [665, 428] on button "Draw Now" at bounding box center [689, 444] width 109 height 32
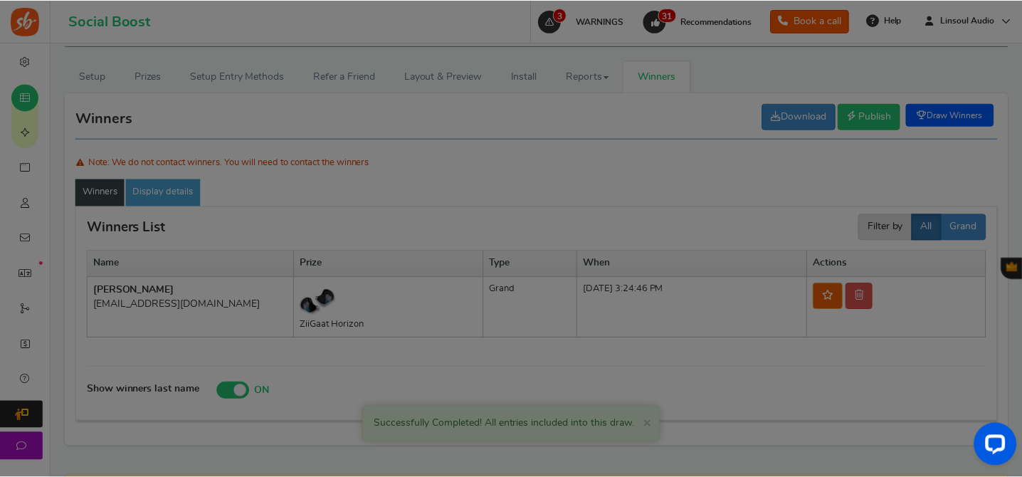
scroll to position [76, 0]
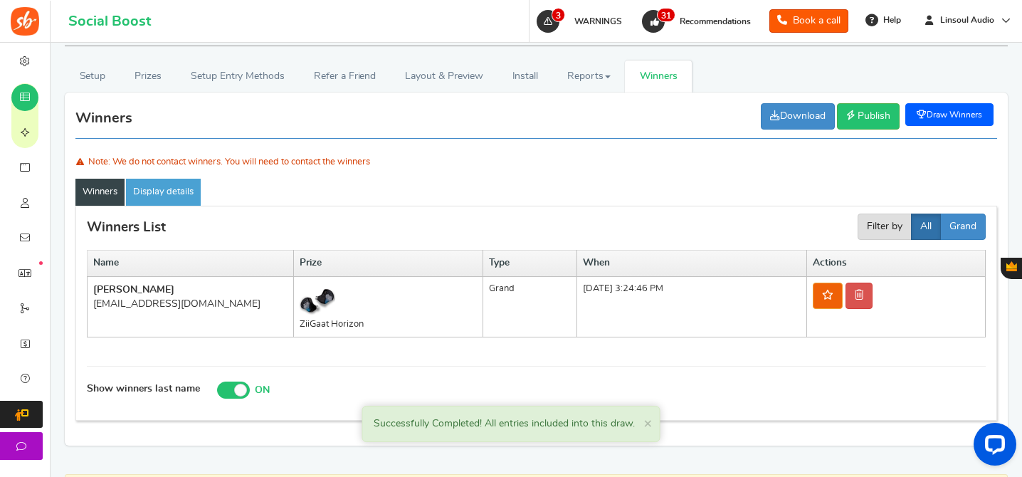
click at [172, 313] on td "[PERSON_NAME] [EMAIL_ADDRESS][DOMAIN_NAME]" at bounding box center [191, 306] width 206 height 61
click at [153, 303] on div "[EMAIL_ADDRESS][DOMAIN_NAME]" at bounding box center [190, 304] width 194 height 14
click at [716, 331] on td "[DATE] 3:24:46 PM" at bounding box center [692, 306] width 230 height 61
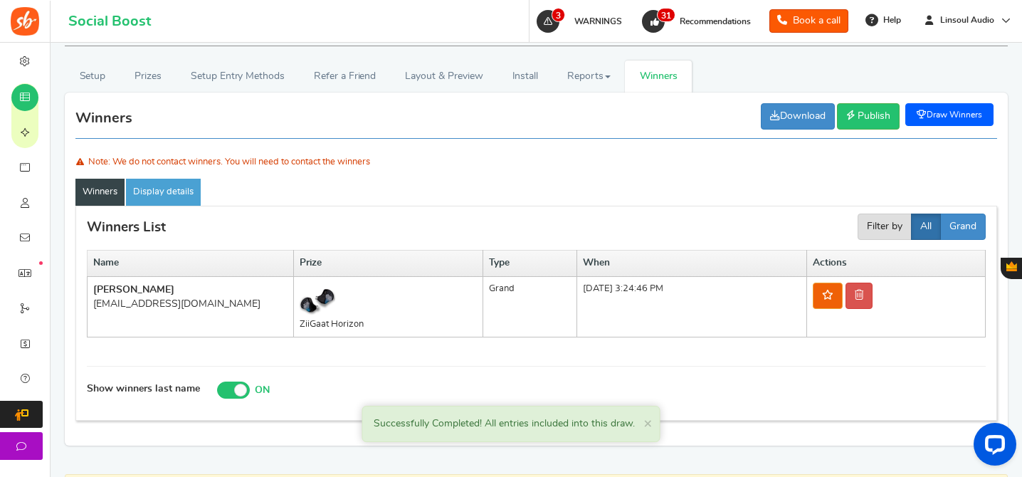
click at [159, 297] on div "[EMAIL_ADDRESS][DOMAIN_NAME]" at bounding box center [190, 304] width 194 height 14
click at [664, 343] on div "Name Prize Type When Actions [PERSON_NAME] [EMAIL_ADDRESS][DOMAIN_NAME] ZiiGaat…" at bounding box center [536, 301] width 899 height 102
click at [871, 126] on link "Publish Unpublish" at bounding box center [868, 116] width 63 height 26
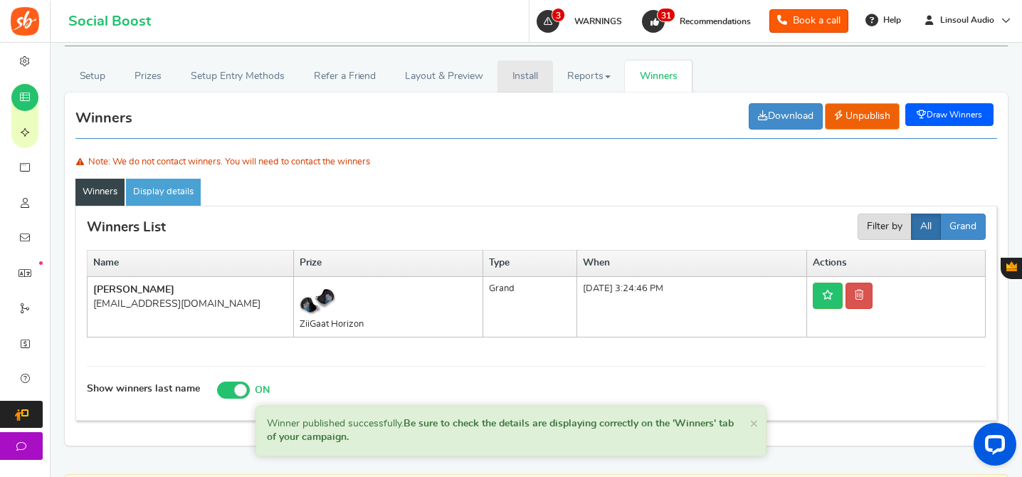
click at [523, 78] on link "Install" at bounding box center [526, 77] width 56 height 32
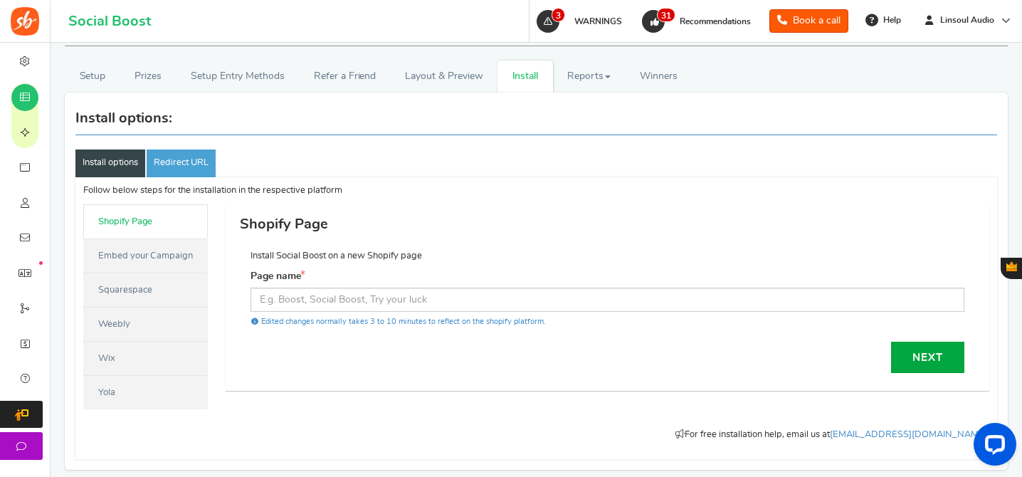
click at [162, 265] on link "Embed your Campaign" at bounding box center [145, 255] width 125 height 34
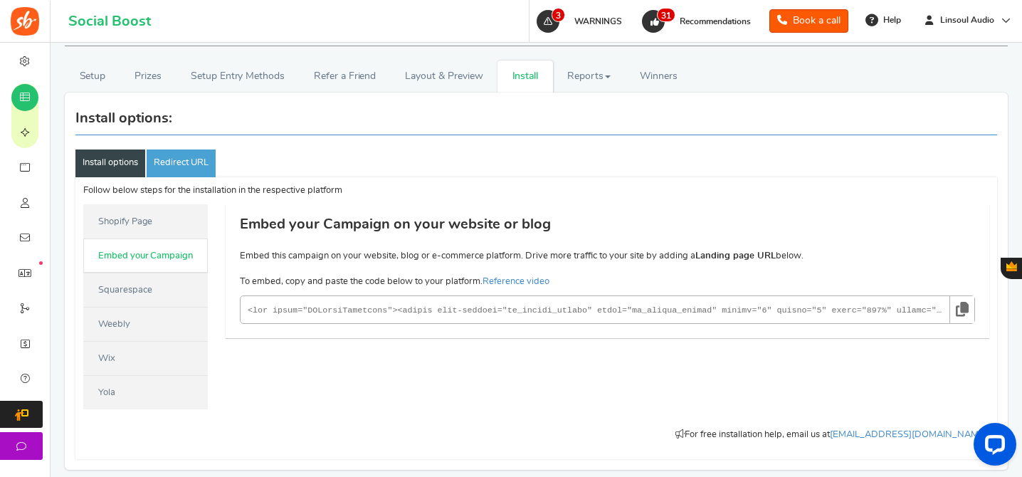
click at [965, 312] on icon at bounding box center [962, 309] width 13 height 26
click at [645, 72] on span "Winners" at bounding box center [659, 76] width 38 height 10
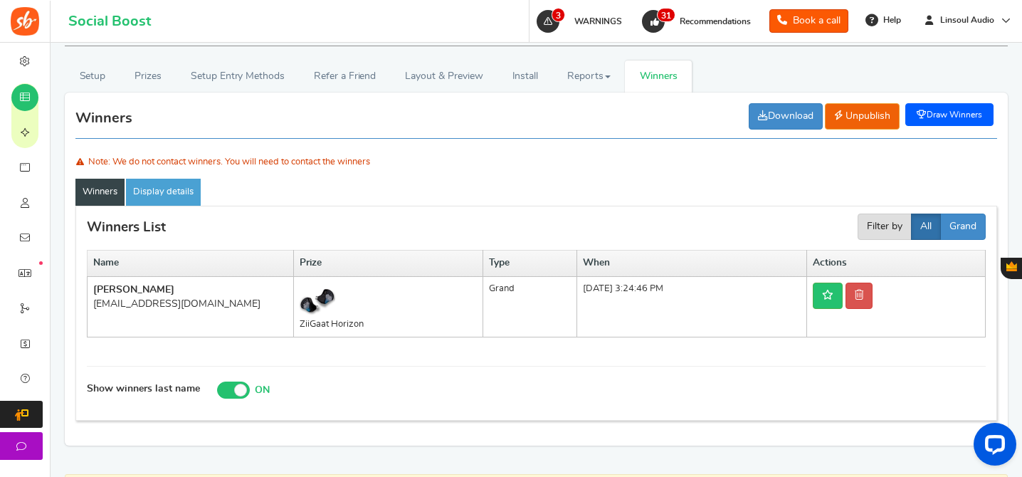
click at [164, 285] on b "[PERSON_NAME]" at bounding box center [133, 290] width 81 height 10
click at [174, 287] on b "[PERSON_NAME]" at bounding box center [133, 290] width 81 height 10
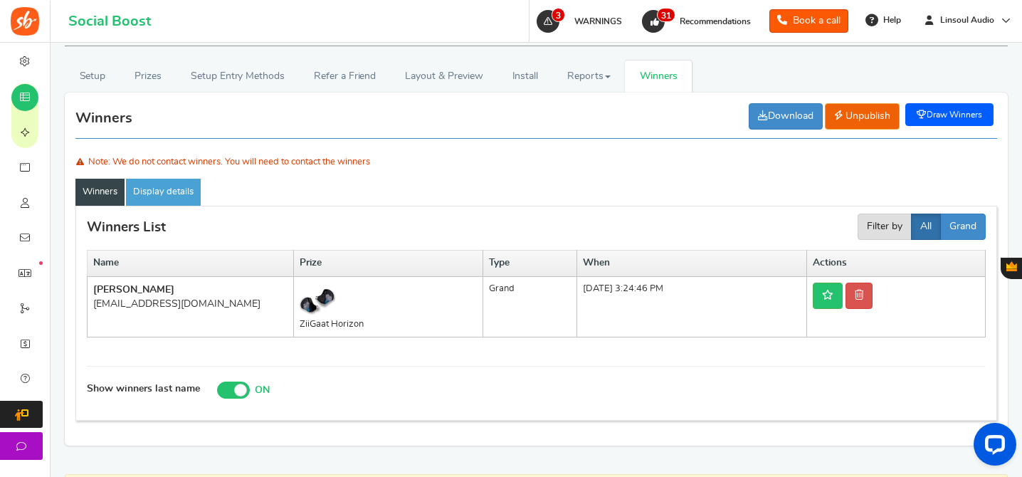
click at [174, 287] on b "[PERSON_NAME]" at bounding box center [133, 290] width 81 height 10
click at [156, 300] on div "[EMAIL_ADDRESS][DOMAIN_NAME]" at bounding box center [190, 304] width 194 height 14
